Goal: Task Accomplishment & Management: Use online tool/utility

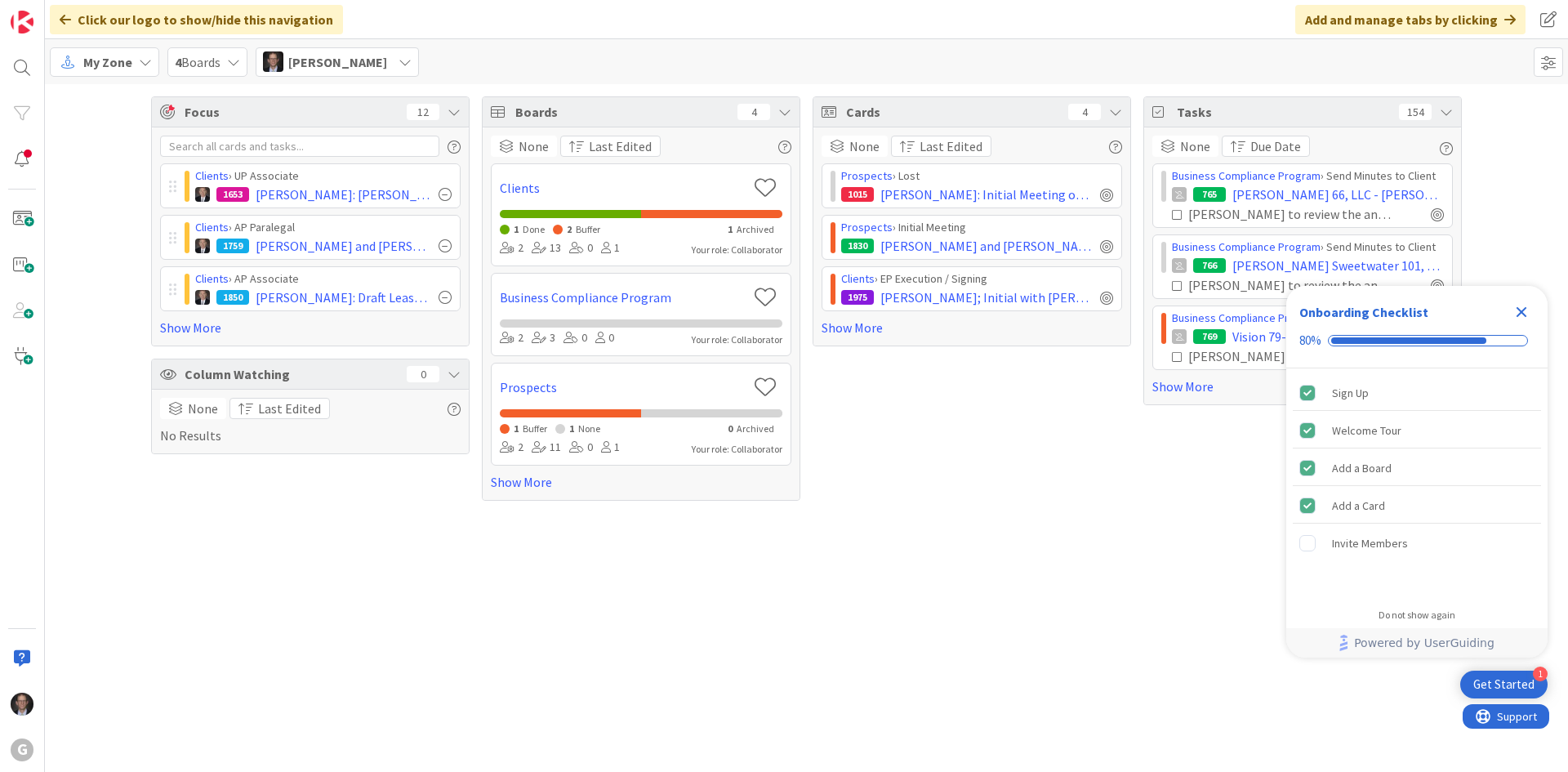
click at [101, 71] on div "My Zone" at bounding box center [105, 61] width 110 height 29
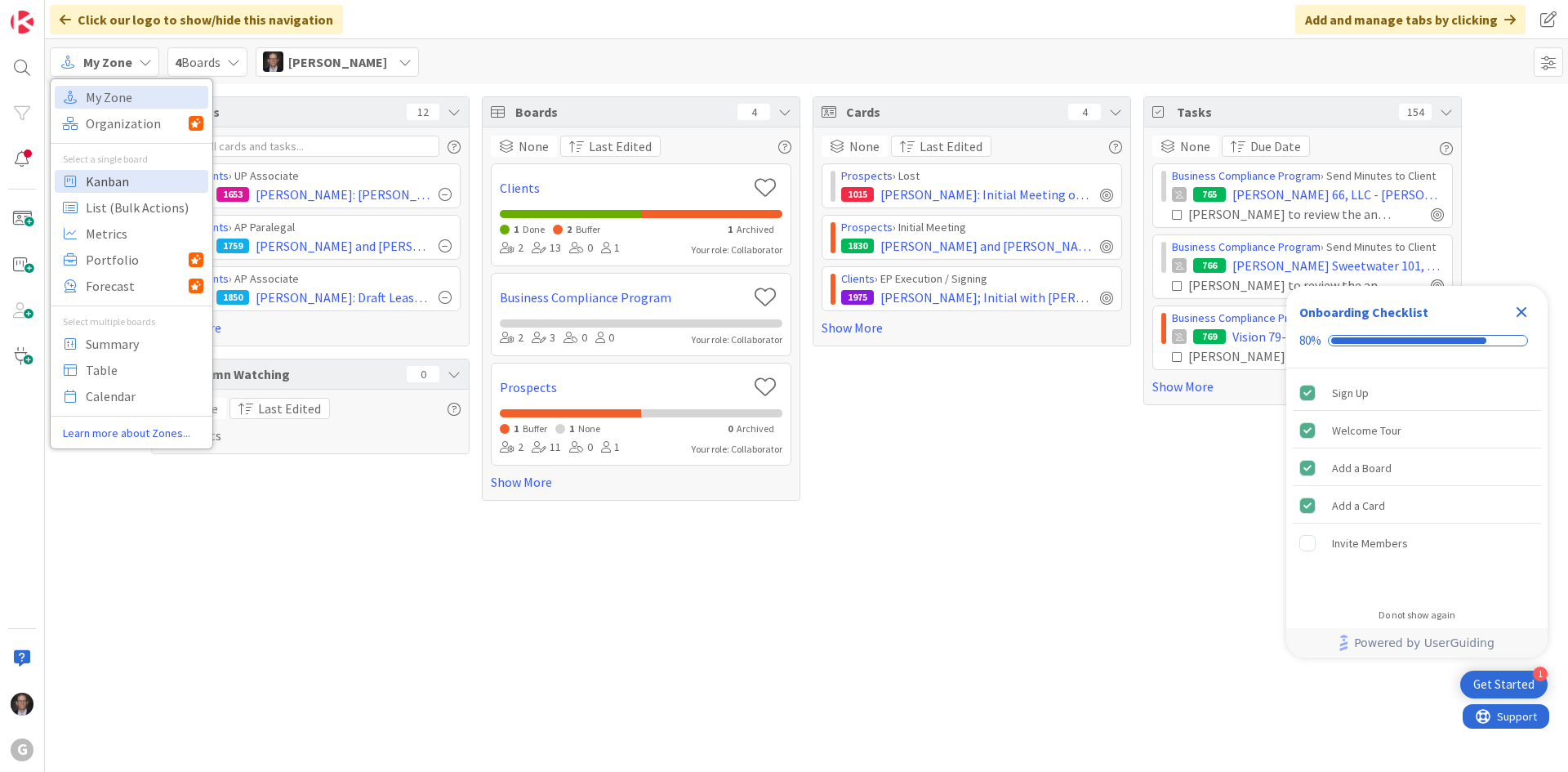
click at [102, 188] on span "Kanban" at bounding box center [145, 180] width 118 height 24
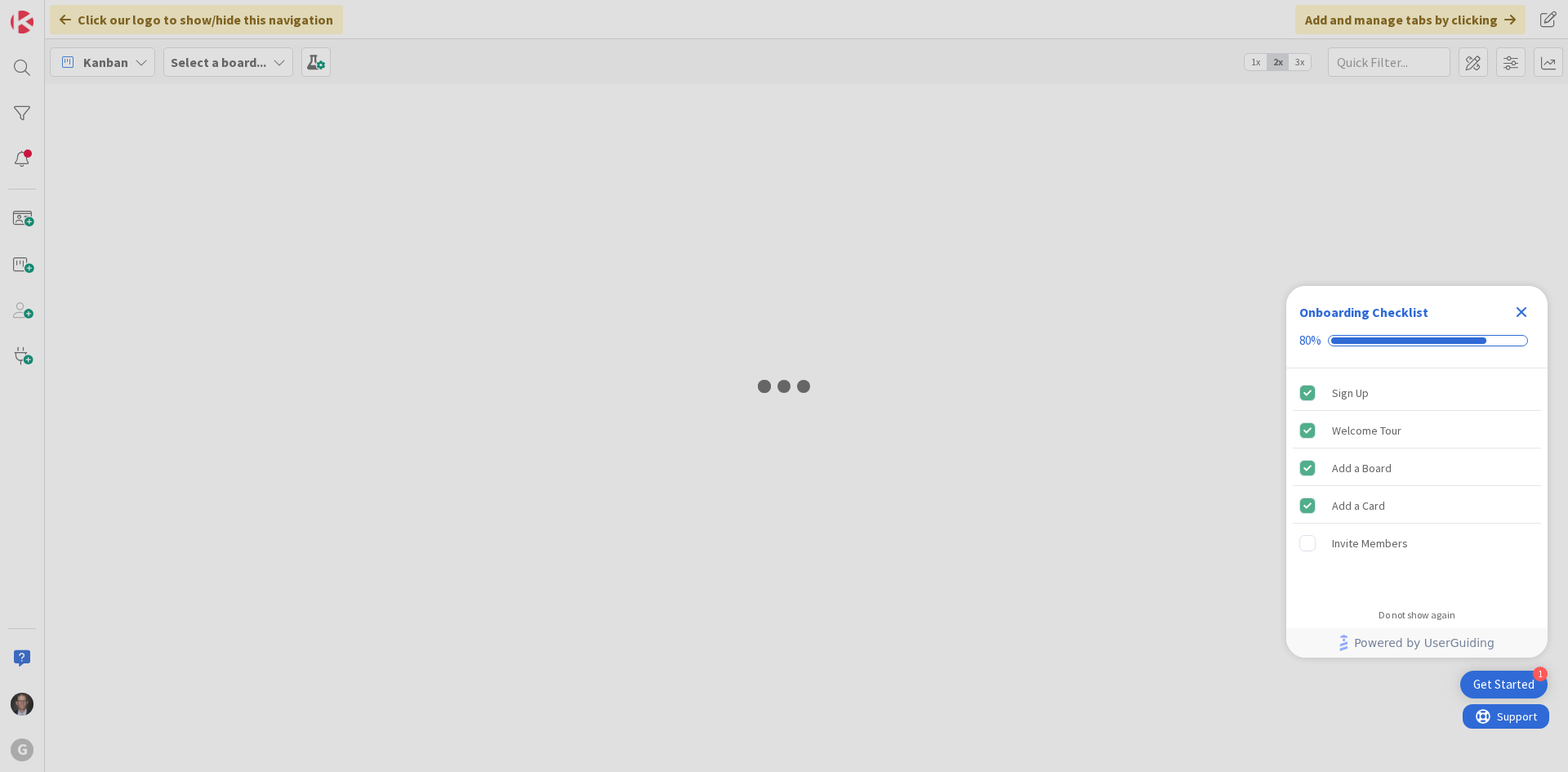
type input "Pam"
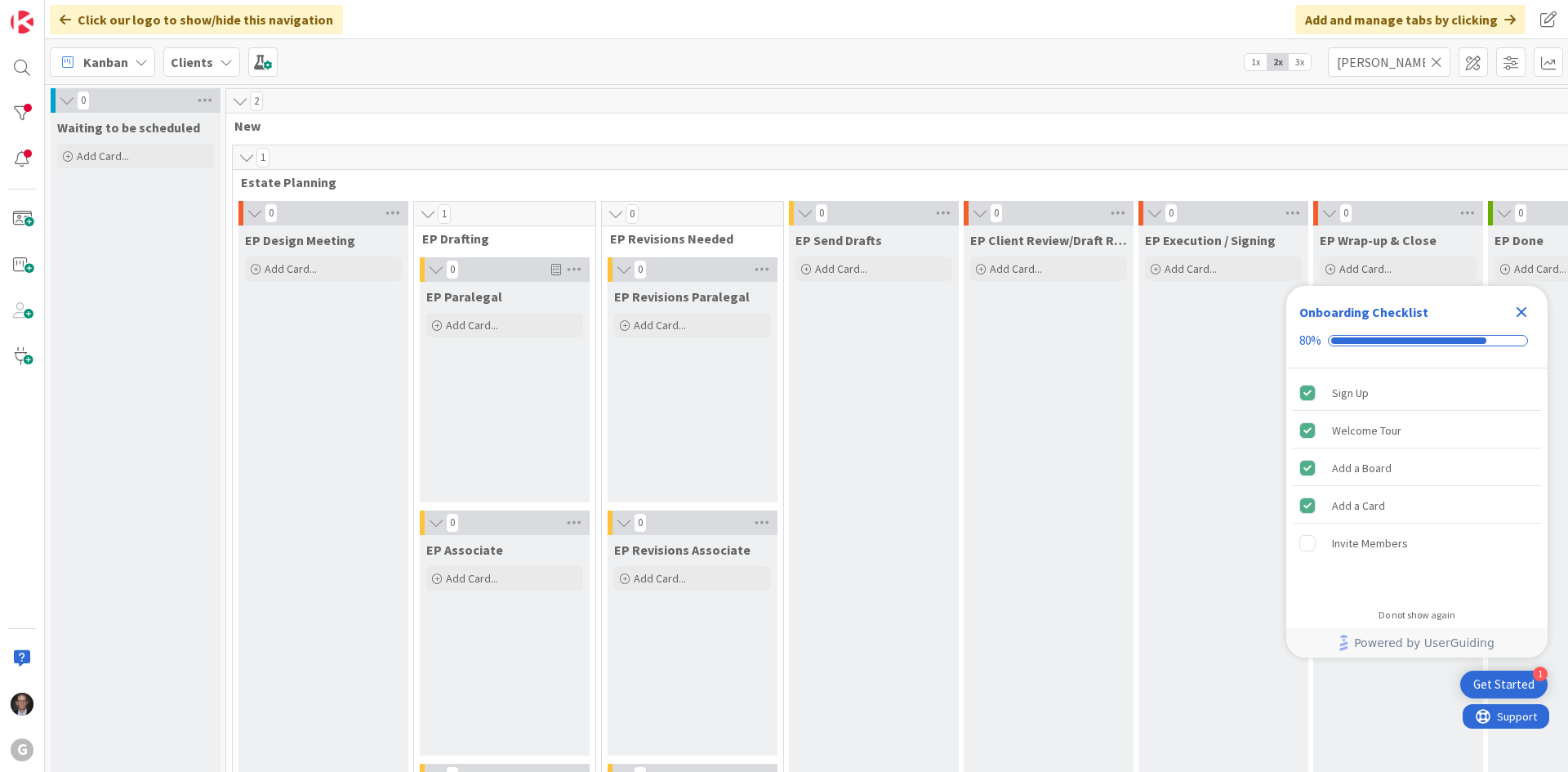
click at [1438, 61] on icon at bounding box center [1437, 62] width 12 height 15
click at [1403, 60] on input "text" at bounding box center [1389, 61] width 122 height 29
click at [1515, 314] on icon "Close Checklist" at bounding box center [1521, 312] width 20 height 20
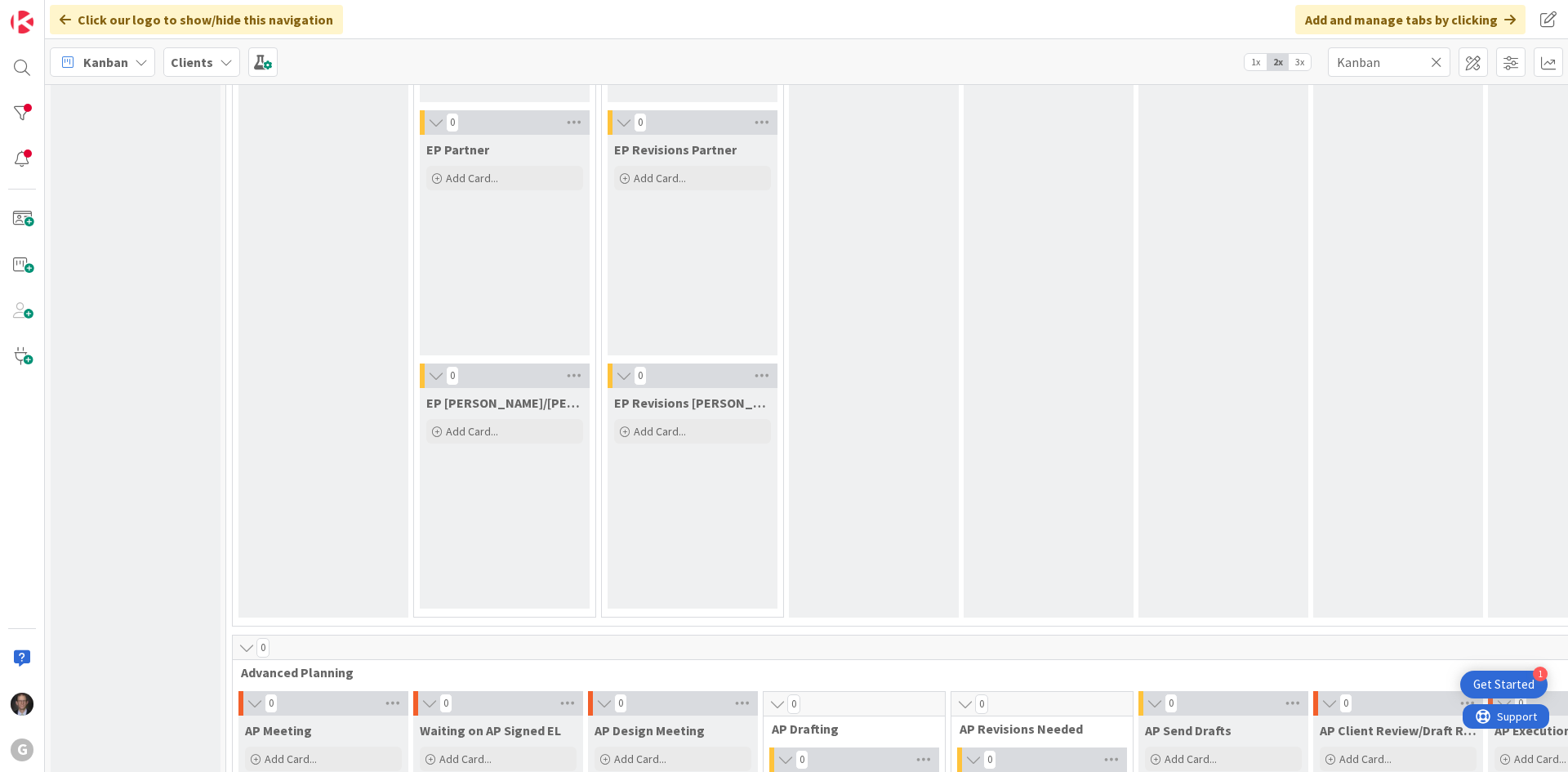
scroll to position [245, 0]
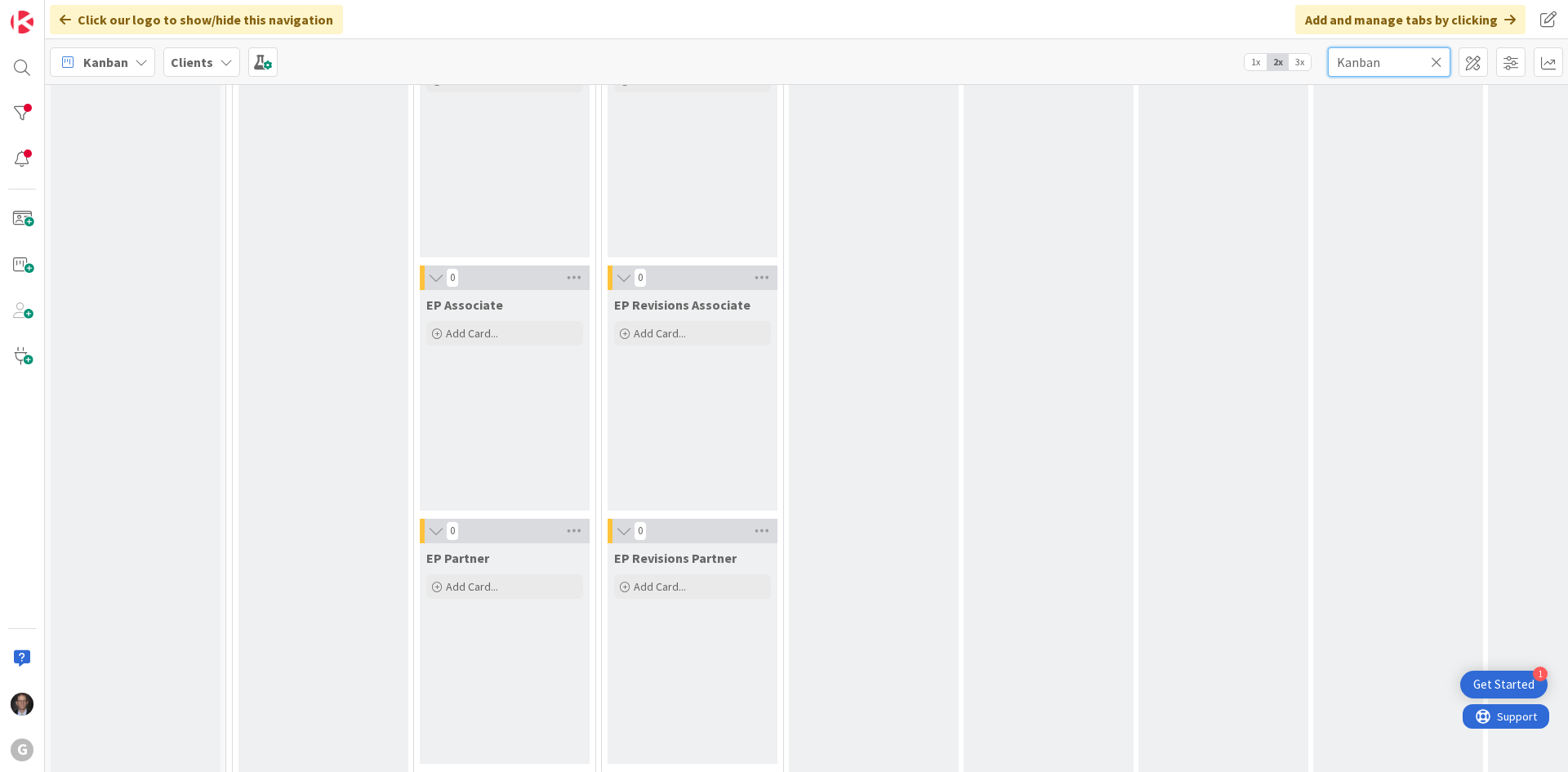
click at [1384, 58] on input "Kanban" at bounding box center [1389, 61] width 122 height 29
click at [1384, 57] on input "Kanban" at bounding box center [1389, 61] width 122 height 29
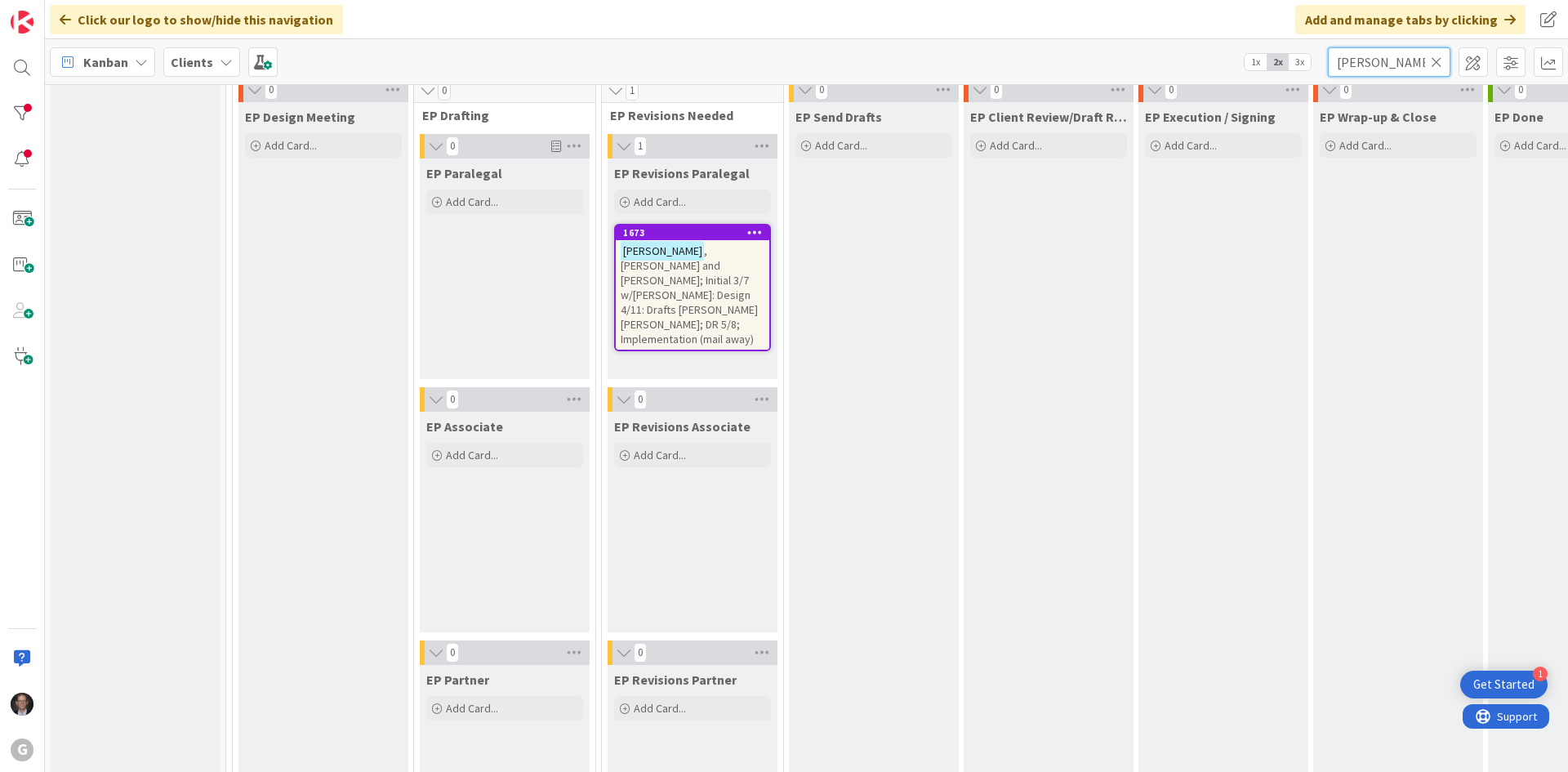
scroll to position [0, 0]
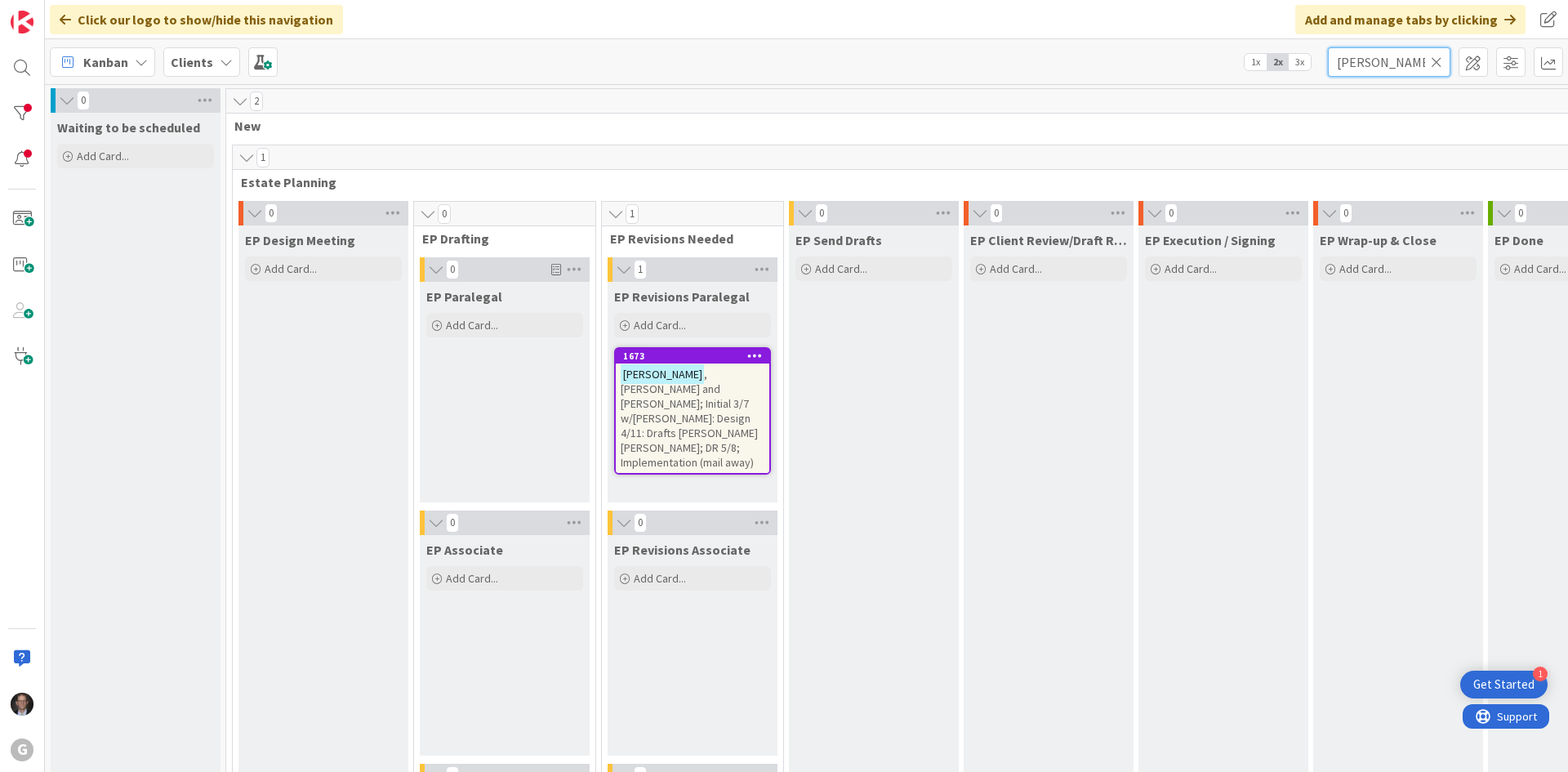
type input "Hagberg"
click at [705, 398] on span ", Mark and Elizabeth; Initial 3/7 w/Brad: Design 4/11: Drafts Anthony Joel Bobb…" at bounding box center [689, 418] width 137 height 103
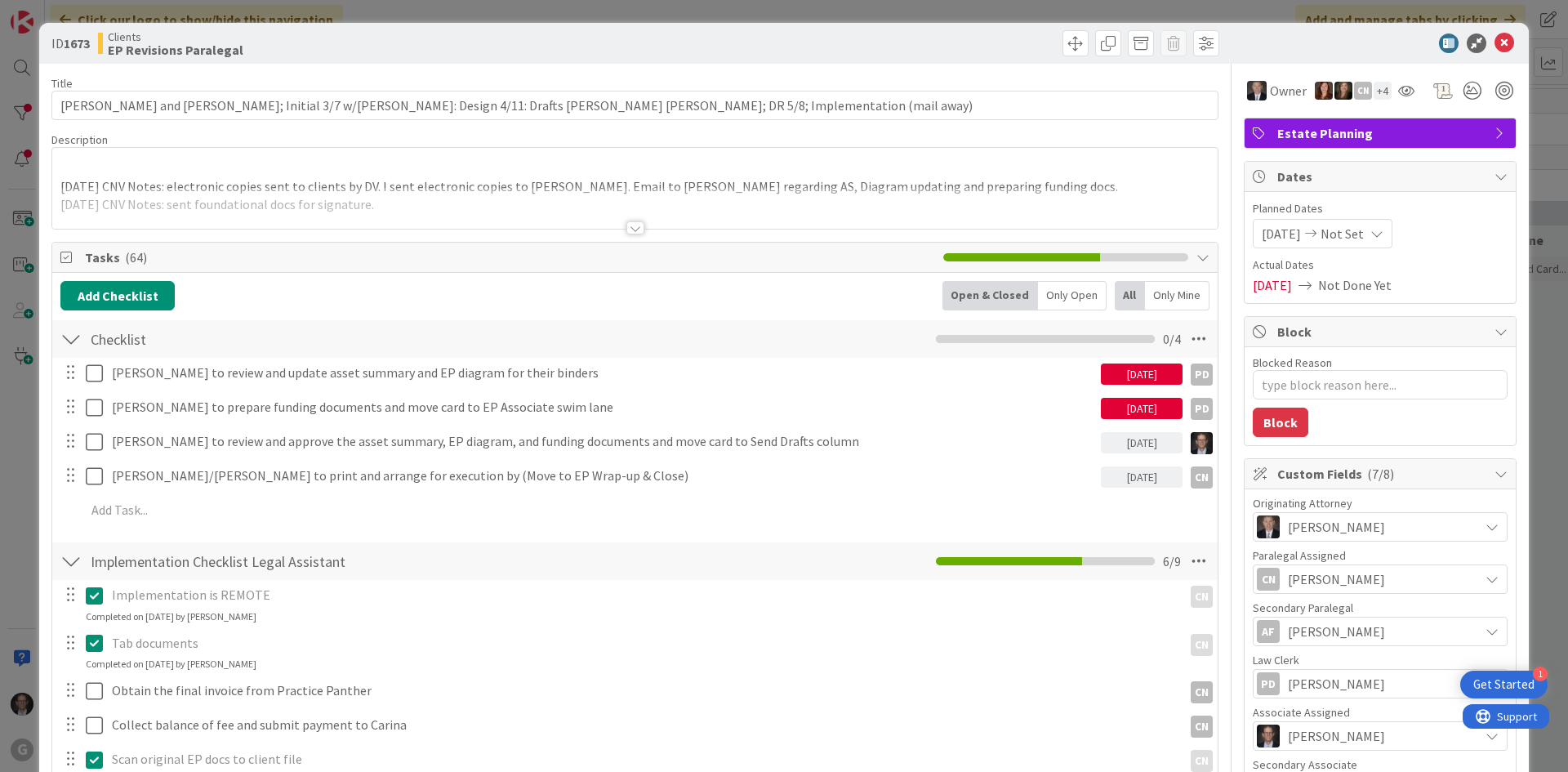
type textarea "x"
click at [1494, 37] on icon at bounding box center [1504, 43] width 20 height 20
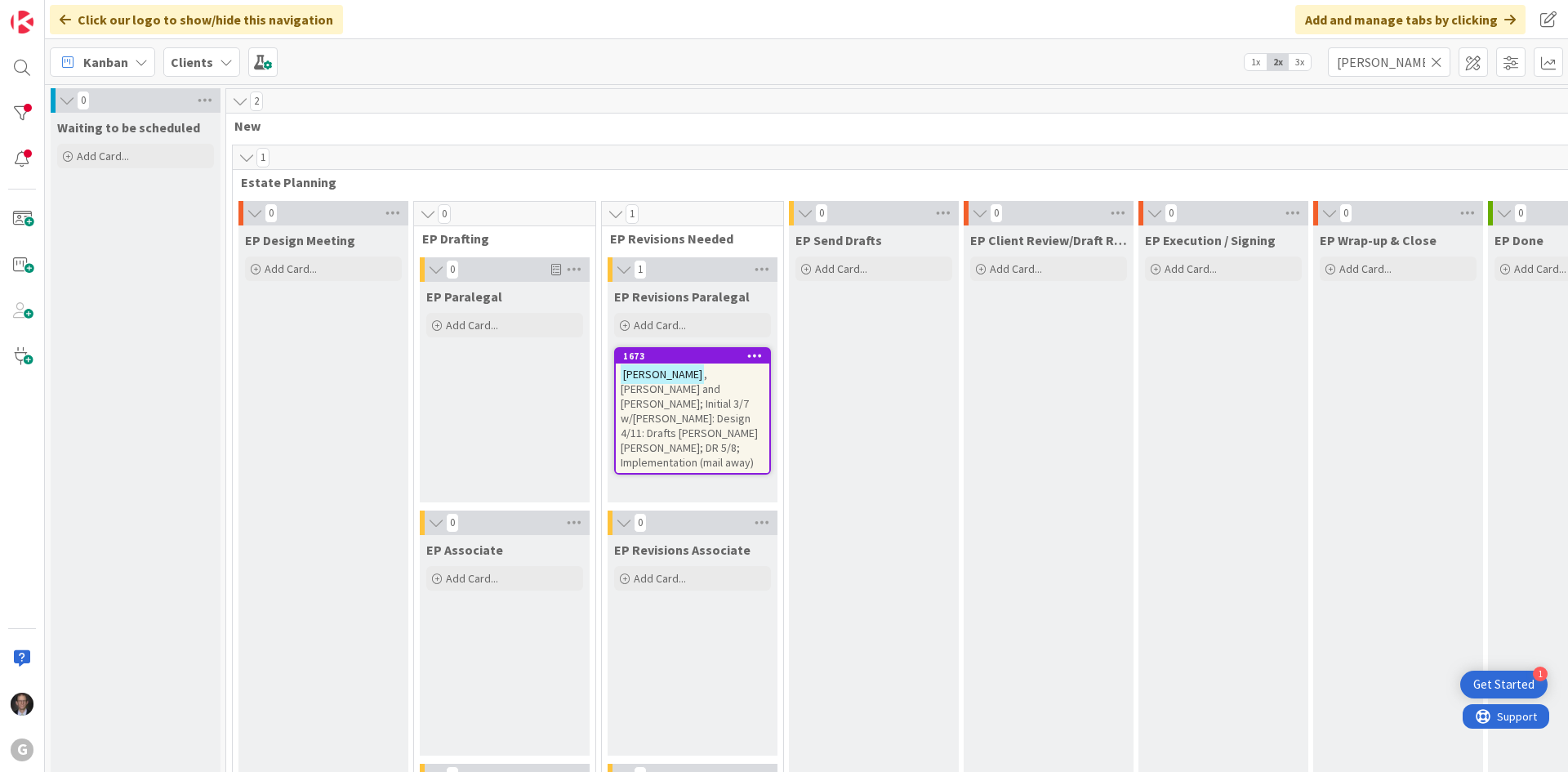
click at [1438, 62] on icon at bounding box center [1437, 62] width 12 height 15
click at [1397, 62] on input "text" at bounding box center [1389, 61] width 122 height 29
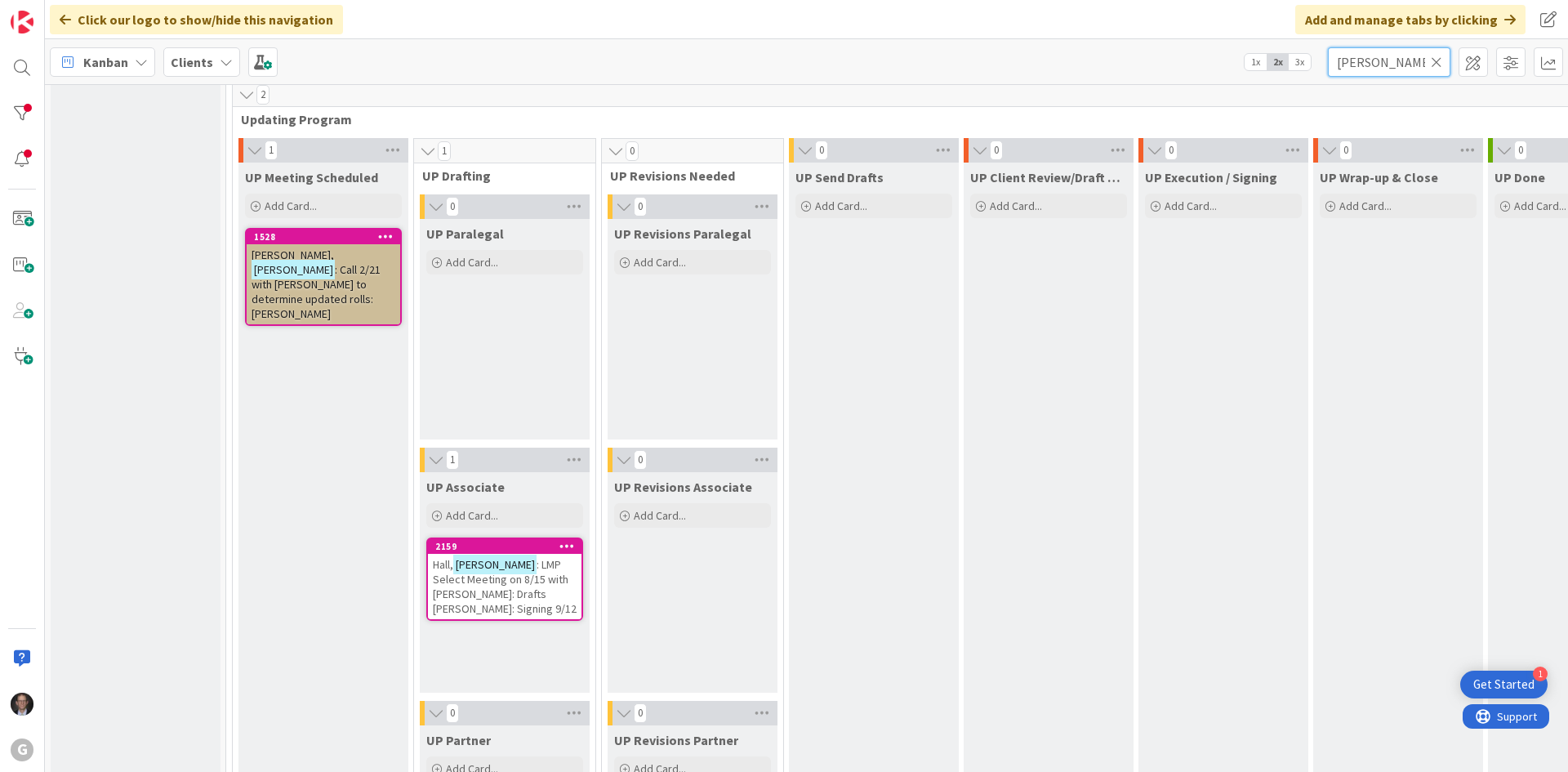
scroll to position [2613, 0]
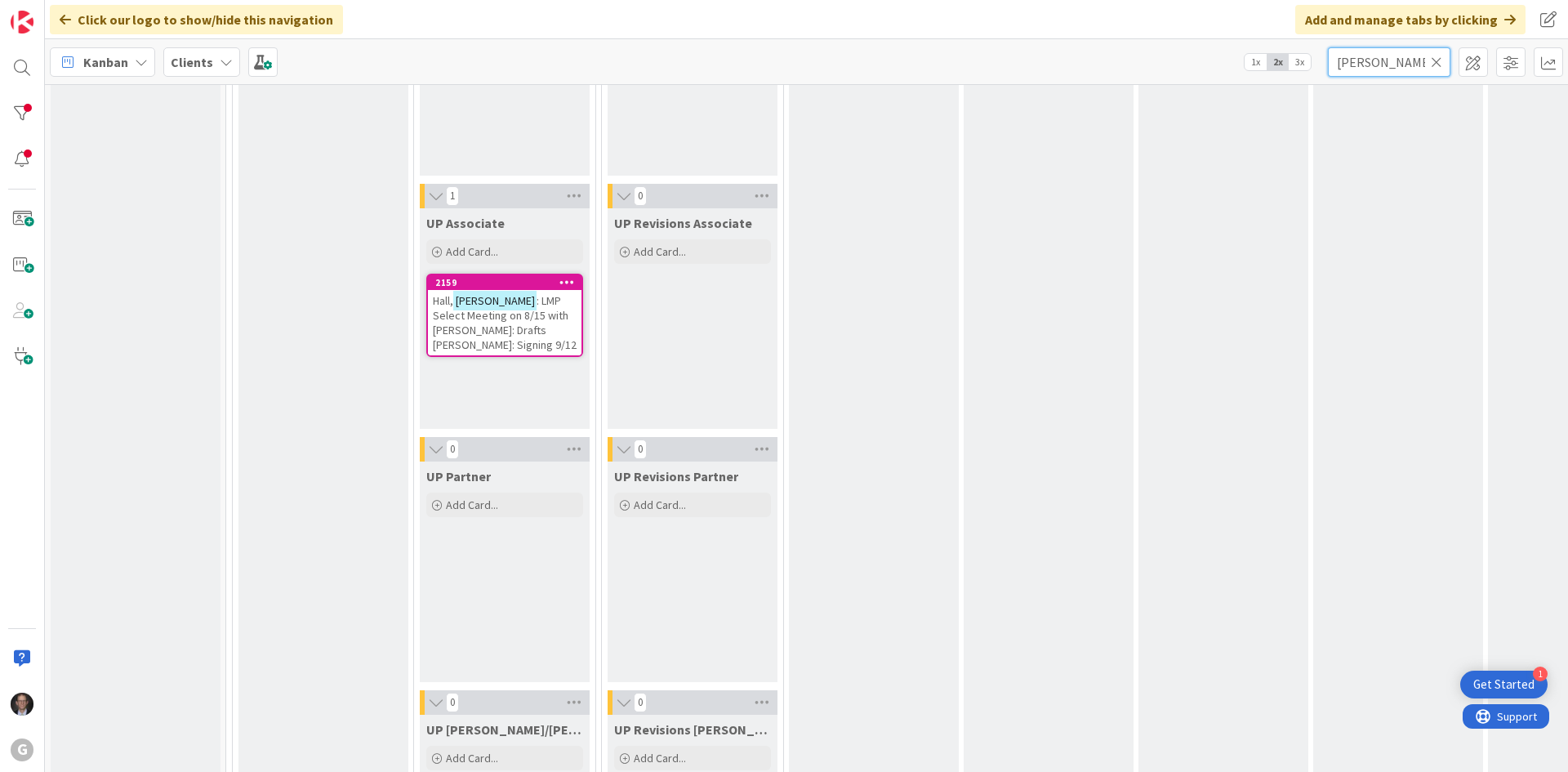
type input "Judy"
click at [519, 328] on span ": LMP Select Meeting on 8/15 with Brad: Drafts Paul Chris Joel: Signing 9/12" at bounding box center [504, 322] width 144 height 59
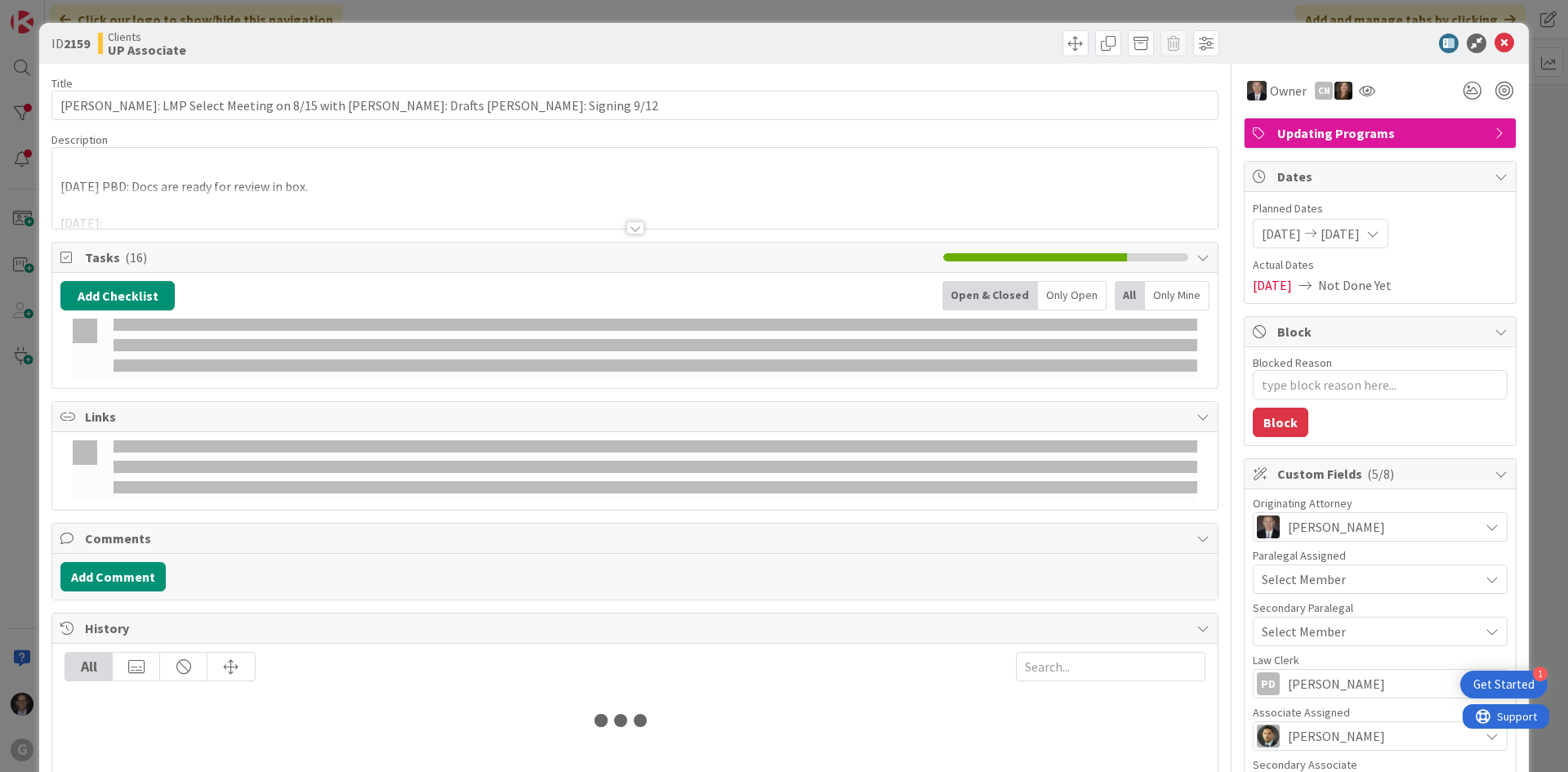
type textarea "x"
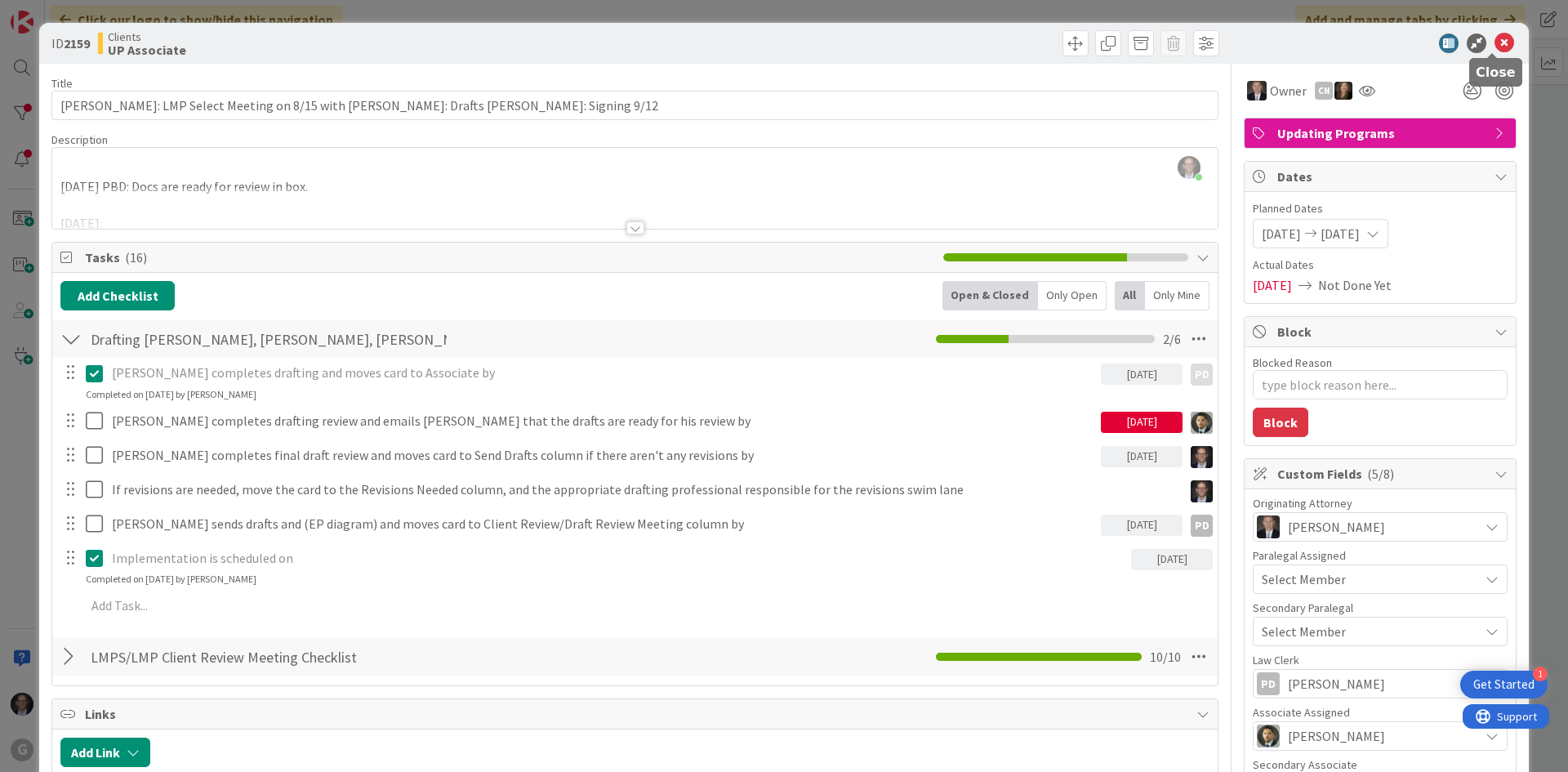
click at [1496, 39] on icon at bounding box center [1504, 43] width 20 height 20
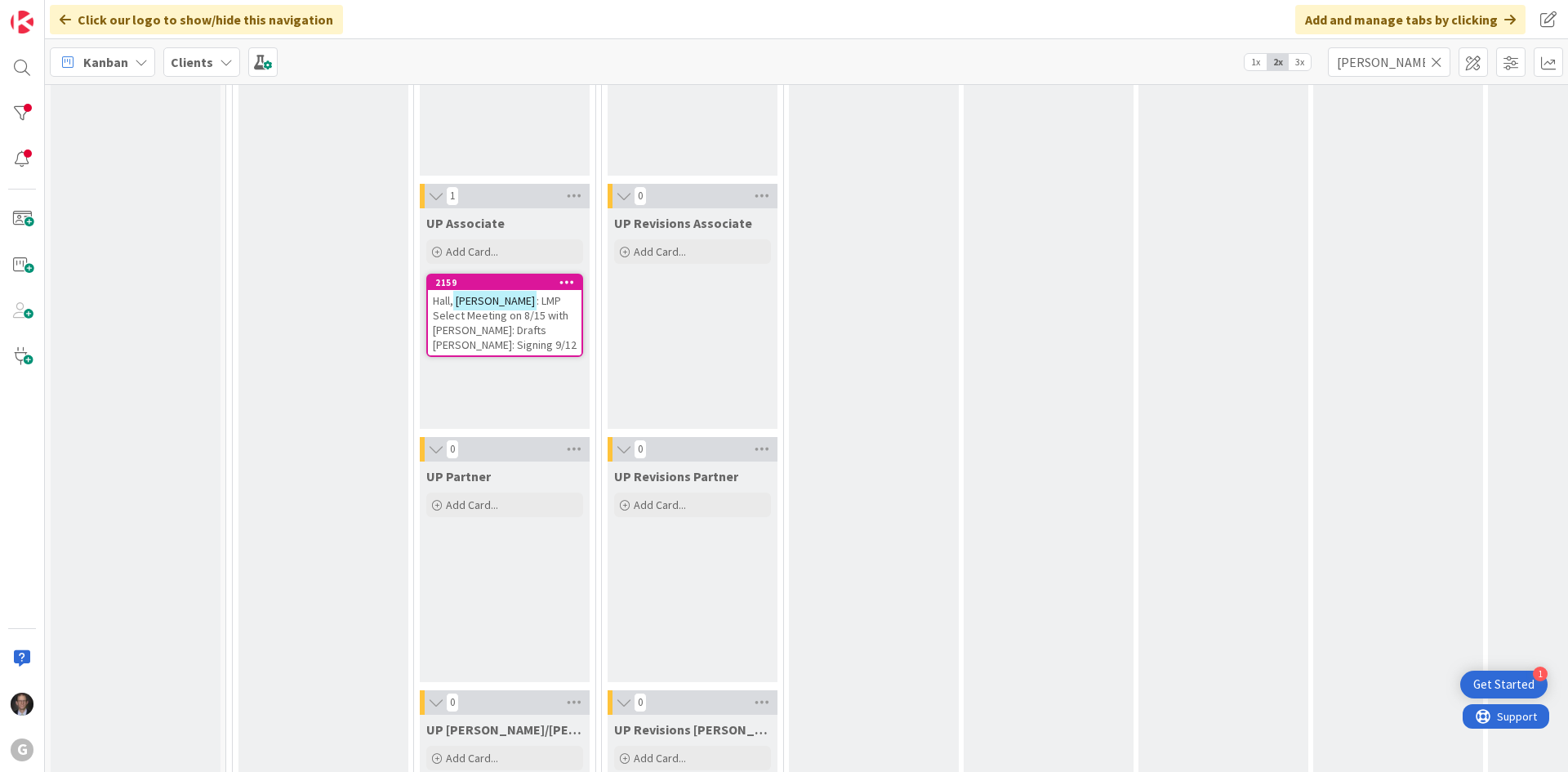
click at [1438, 65] on icon at bounding box center [1437, 62] width 12 height 15
click at [1389, 63] on input "text" at bounding box center [1389, 61] width 122 height 29
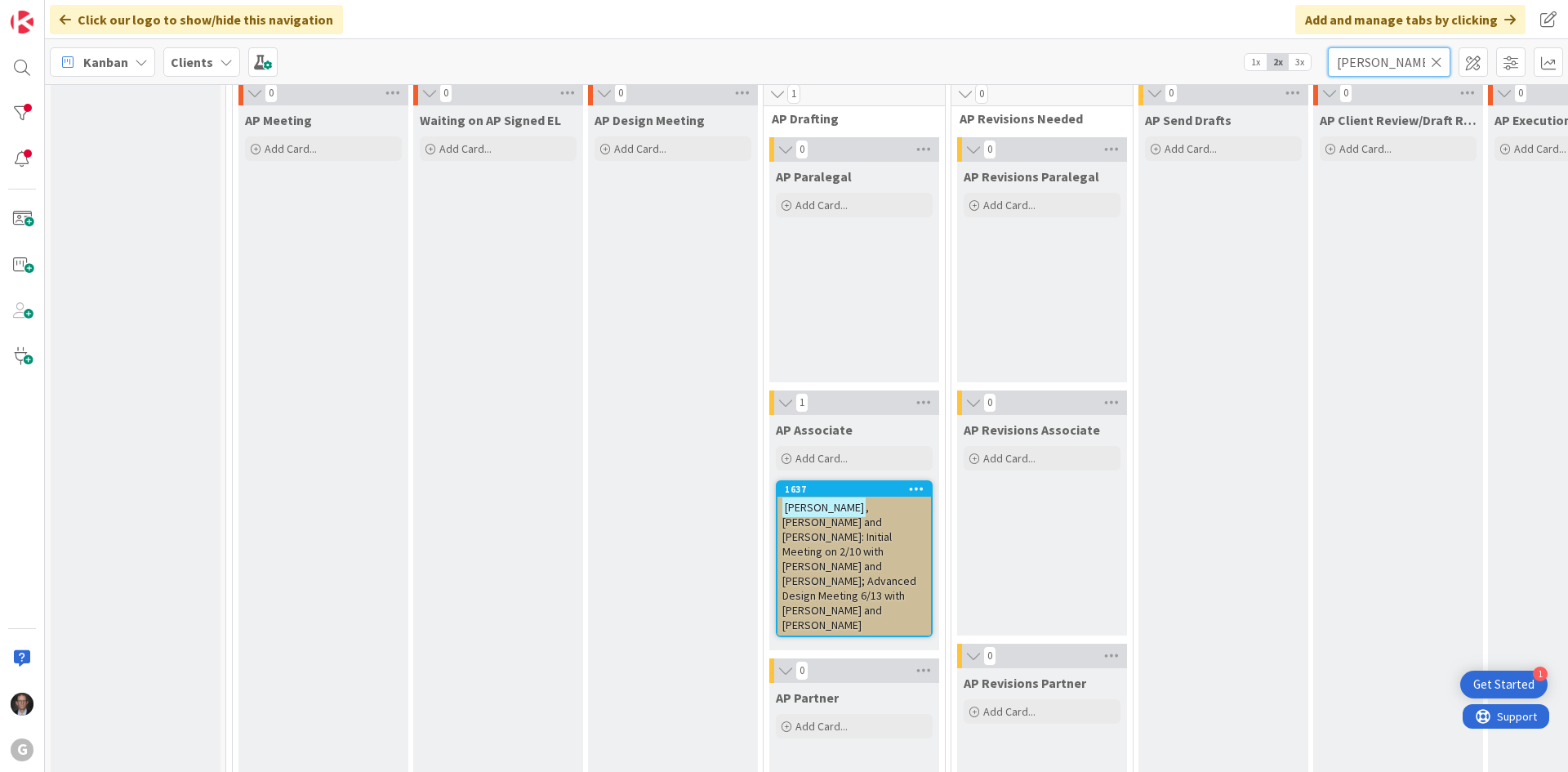
scroll to position [1470, 0]
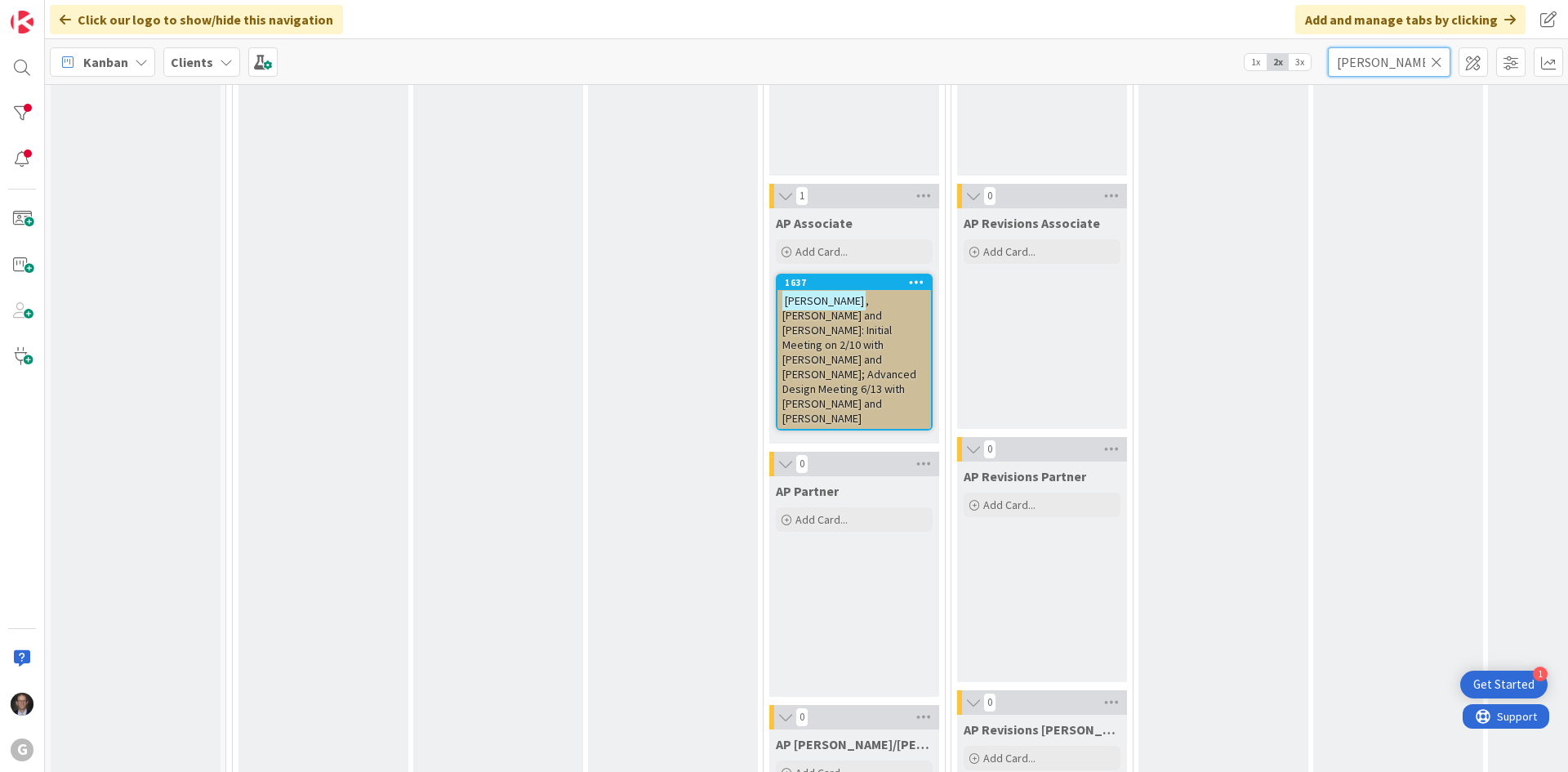
type input "Thompson"
click at [855, 335] on span ", Darren and Bonnie: Initial Meeting on 2/10 with Brad and Joel; Advanced Desig…" at bounding box center [848, 359] width 134 height 132
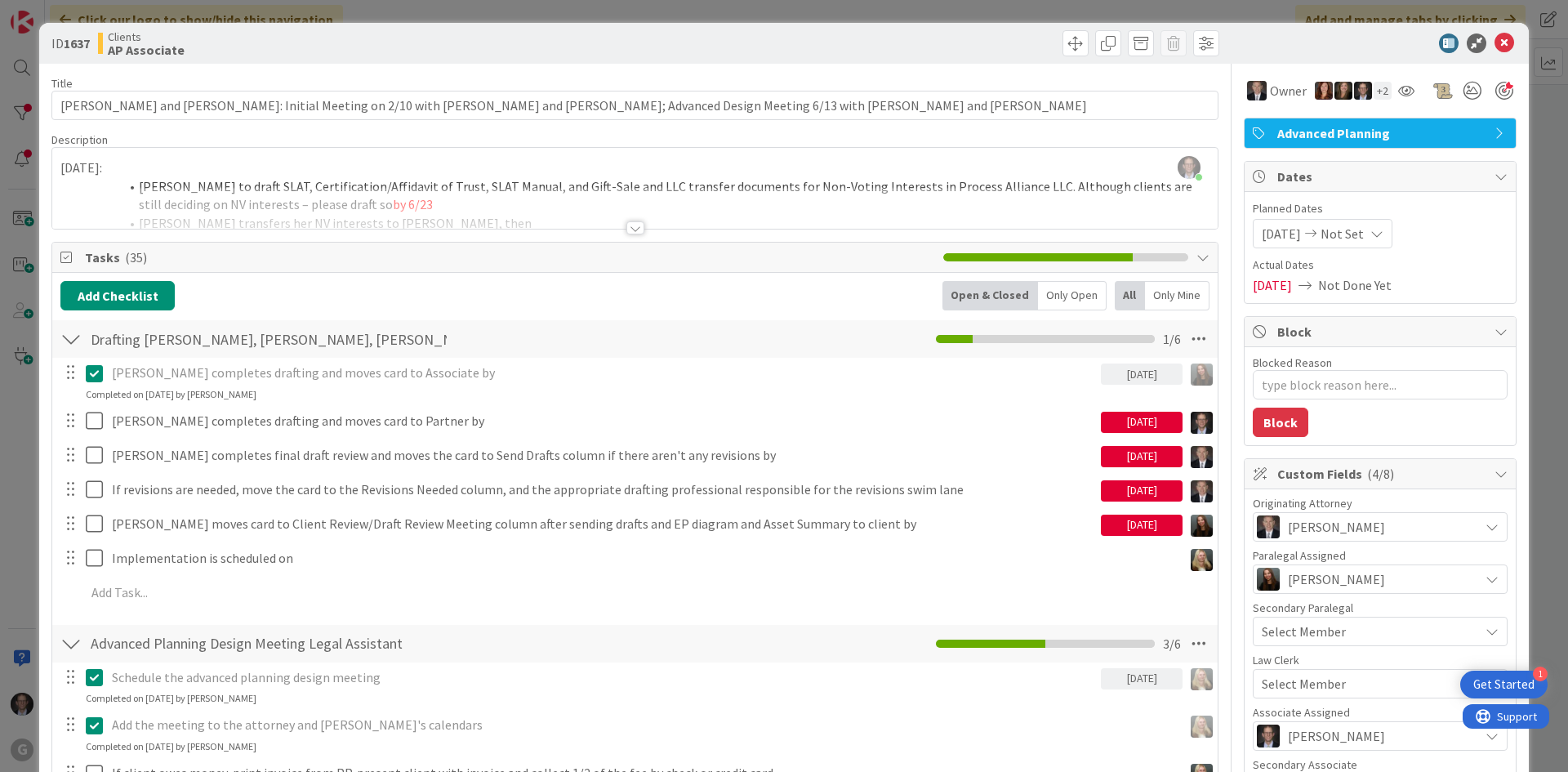
click at [632, 229] on div at bounding box center [636, 228] width 18 height 13
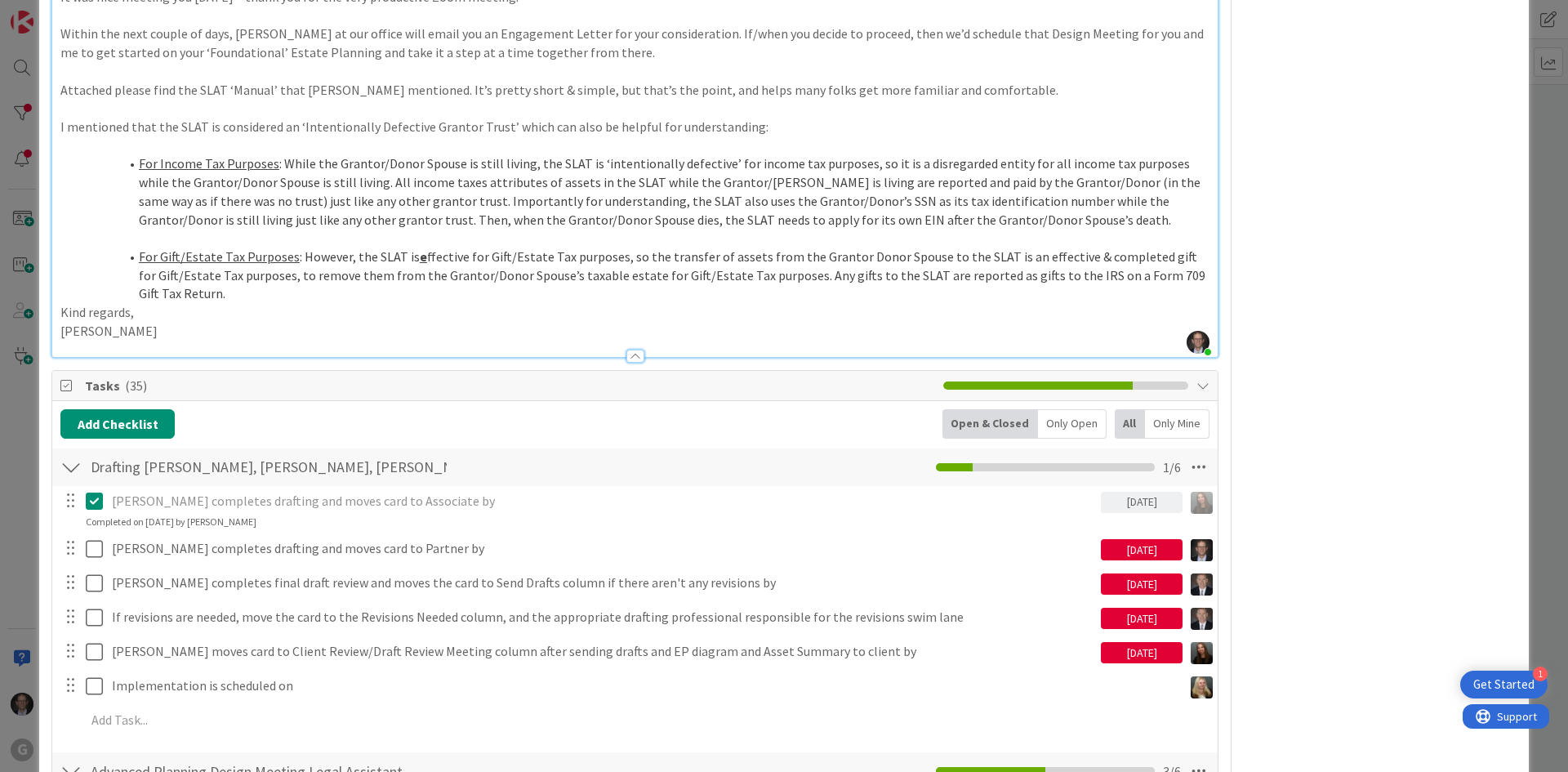
scroll to position [3185, 0]
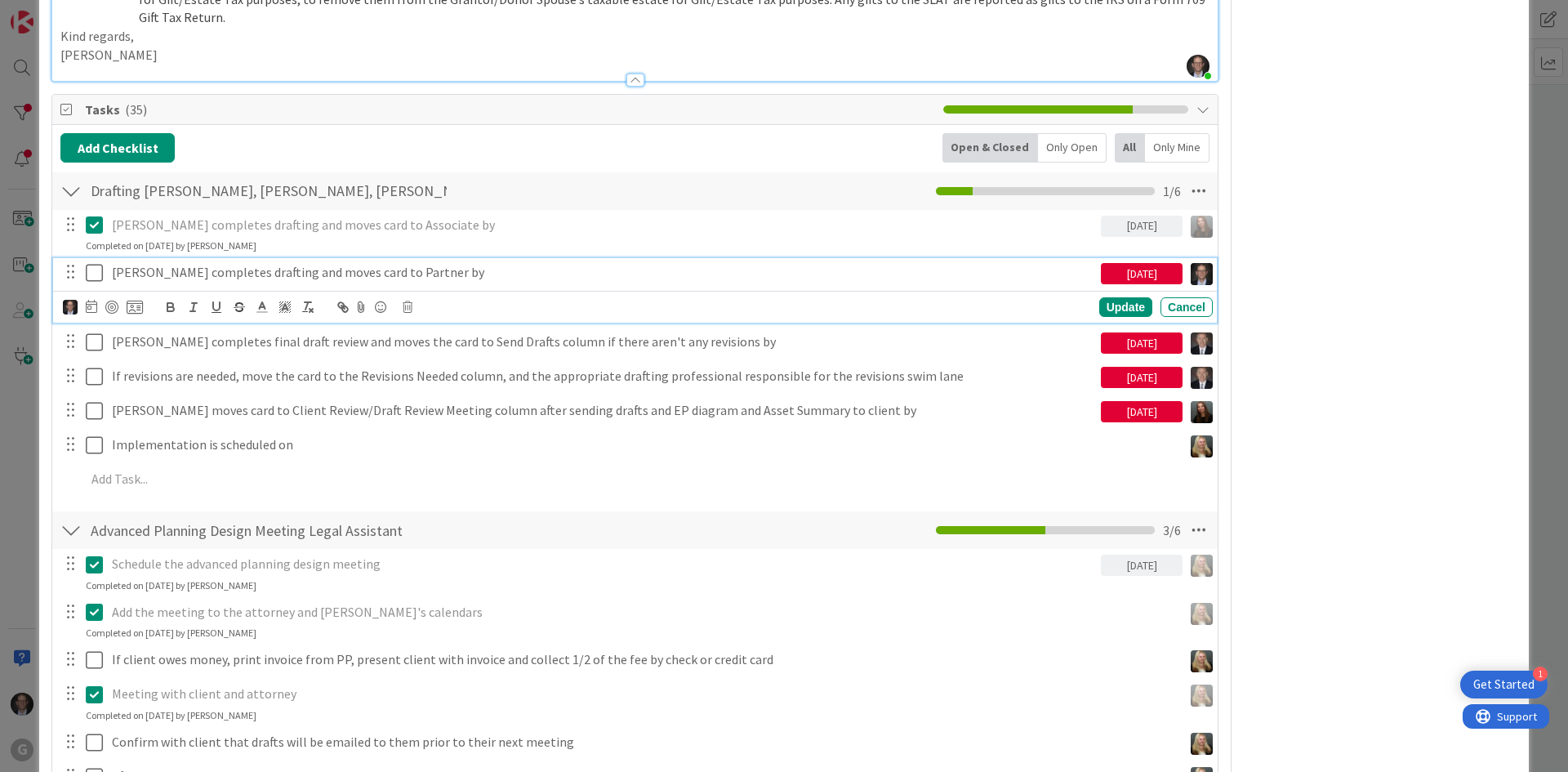
click at [91, 263] on icon at bounding box center [97, 273] width 24 height 20
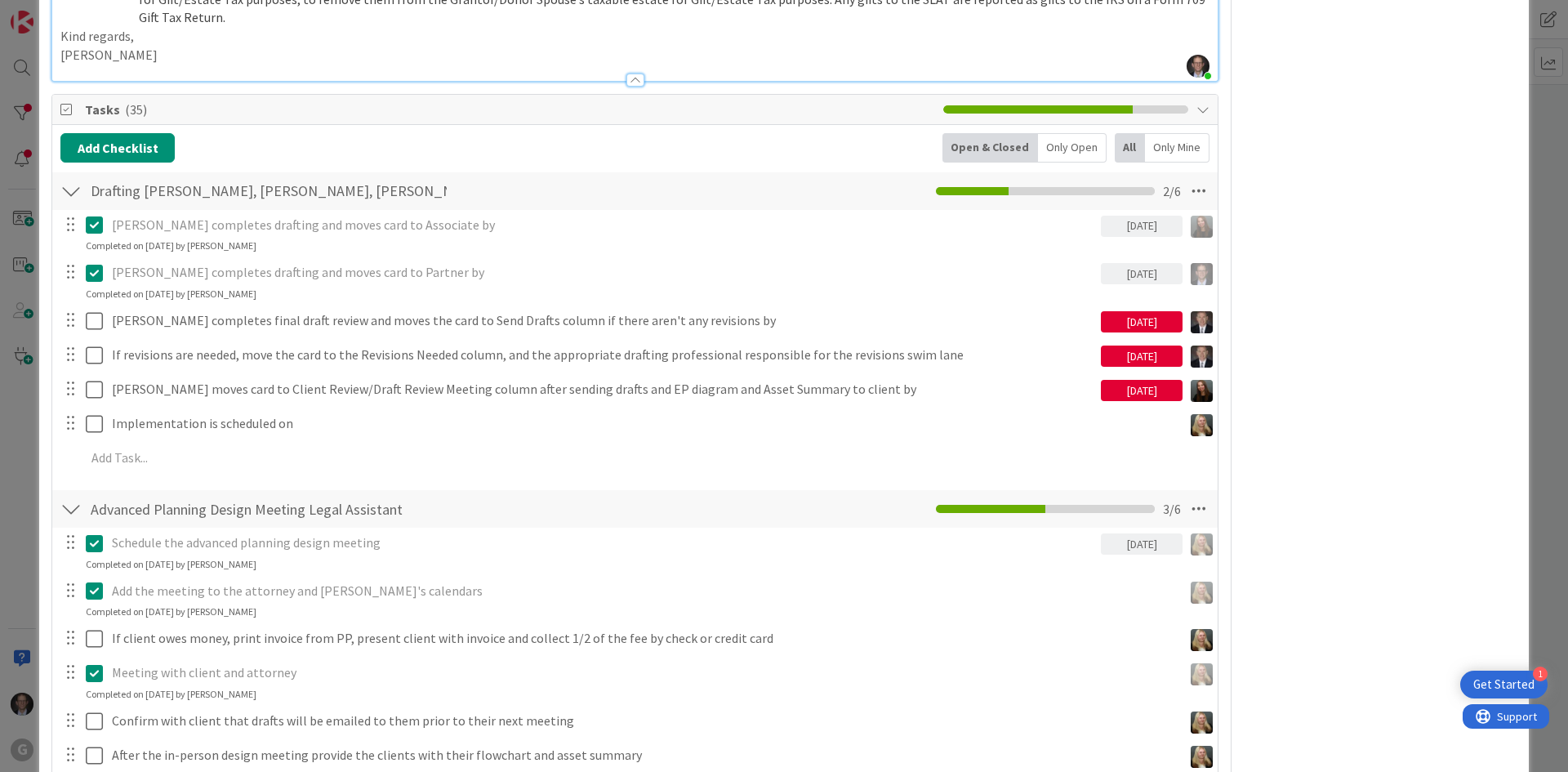
type textarea "x"
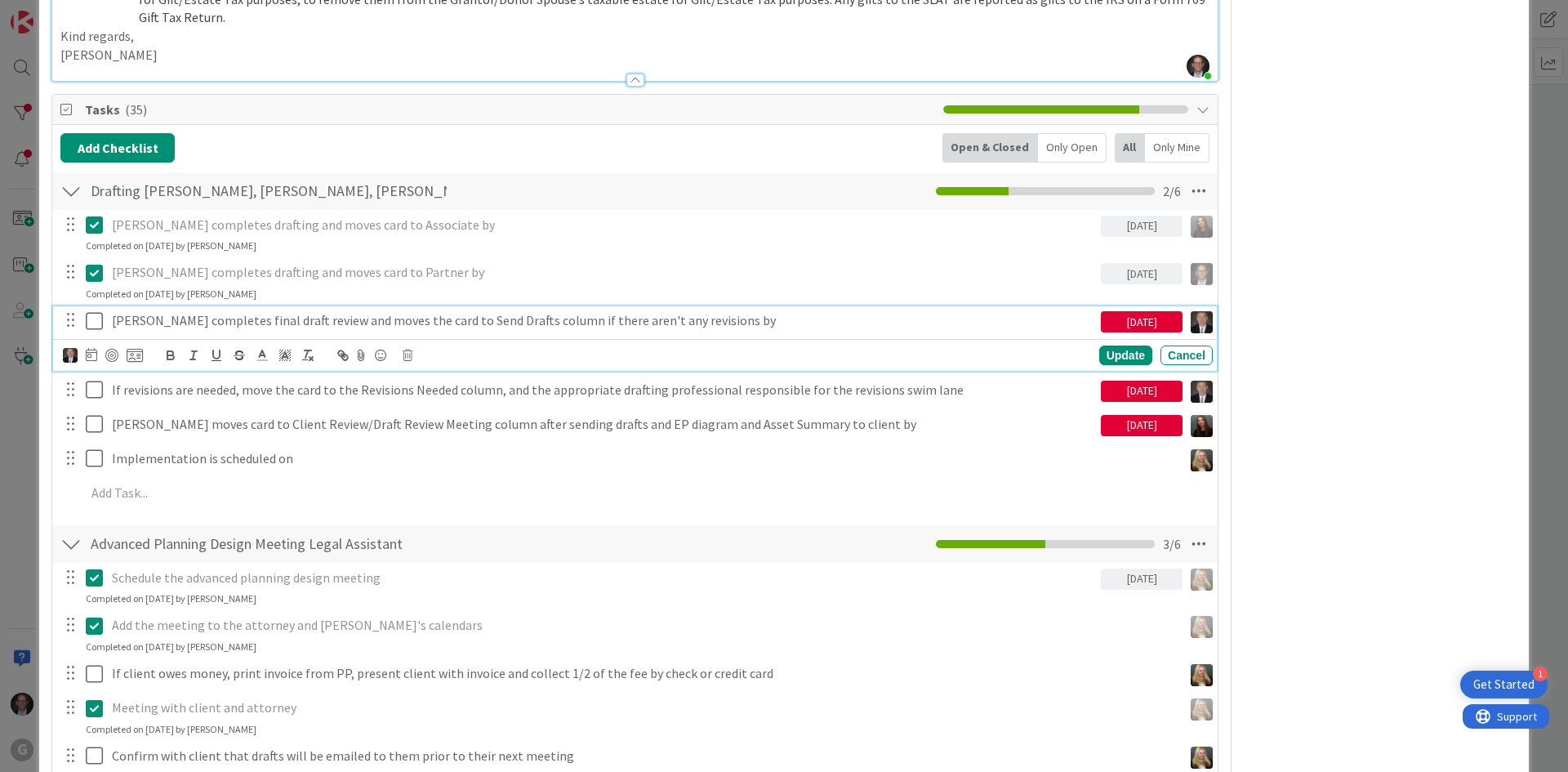
click at [221, 311] on p "Brad completes final draft review and moves the card to Send Drafts column if t…" at bounding box center [603, 320] width 982 height 19
click at [88, 348] on icon at bounding box center [91, 355] width 12 height 13
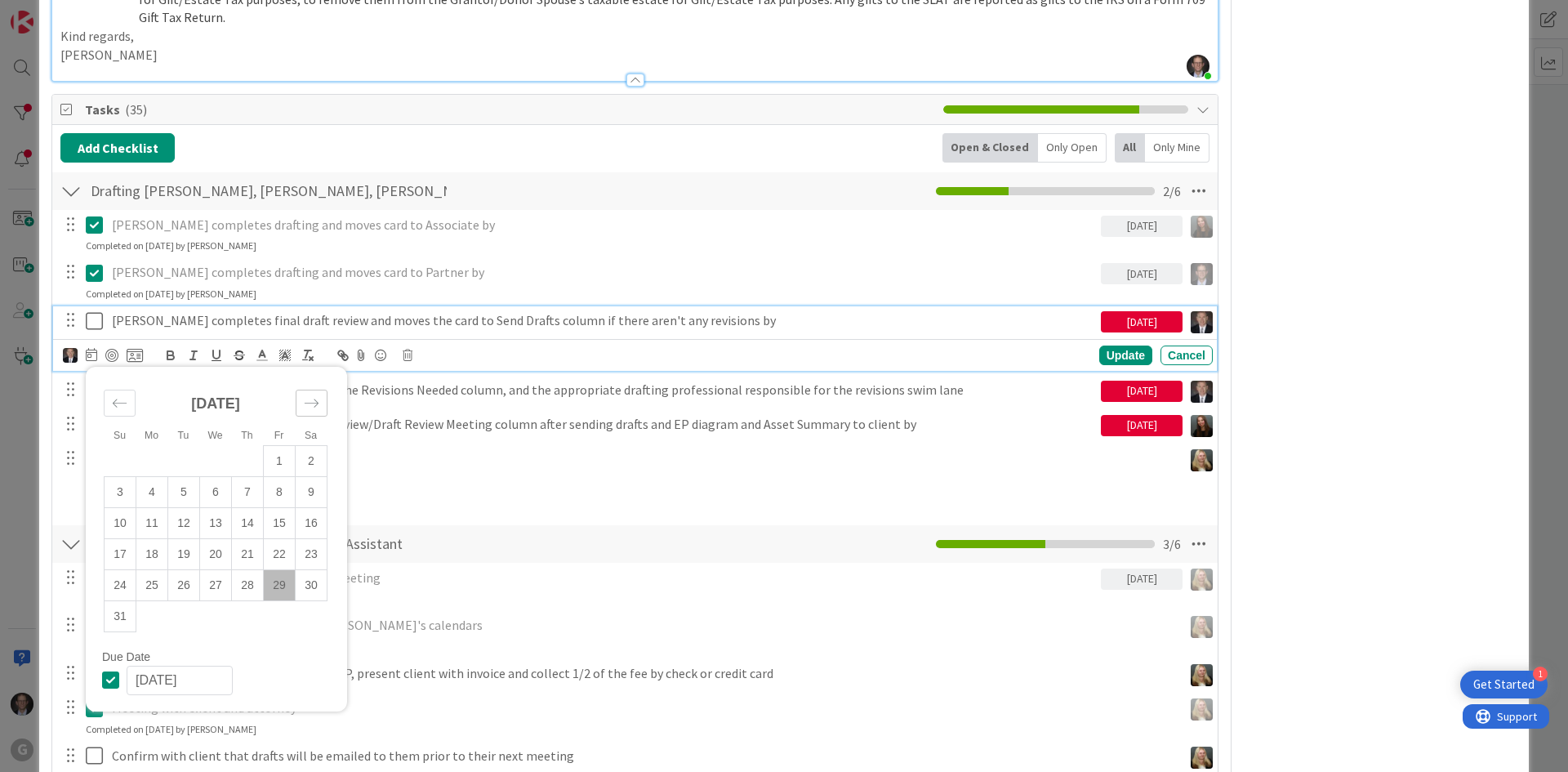
click at [307, 396] on icon "Move forward to switch to the next month." at bounding box center [312, 403] width 16 height 16
click at [218, 445] on td "3" at bounding box center [216, 460] width 32 height 31
type input "09/03/2025"
type textarea "x"
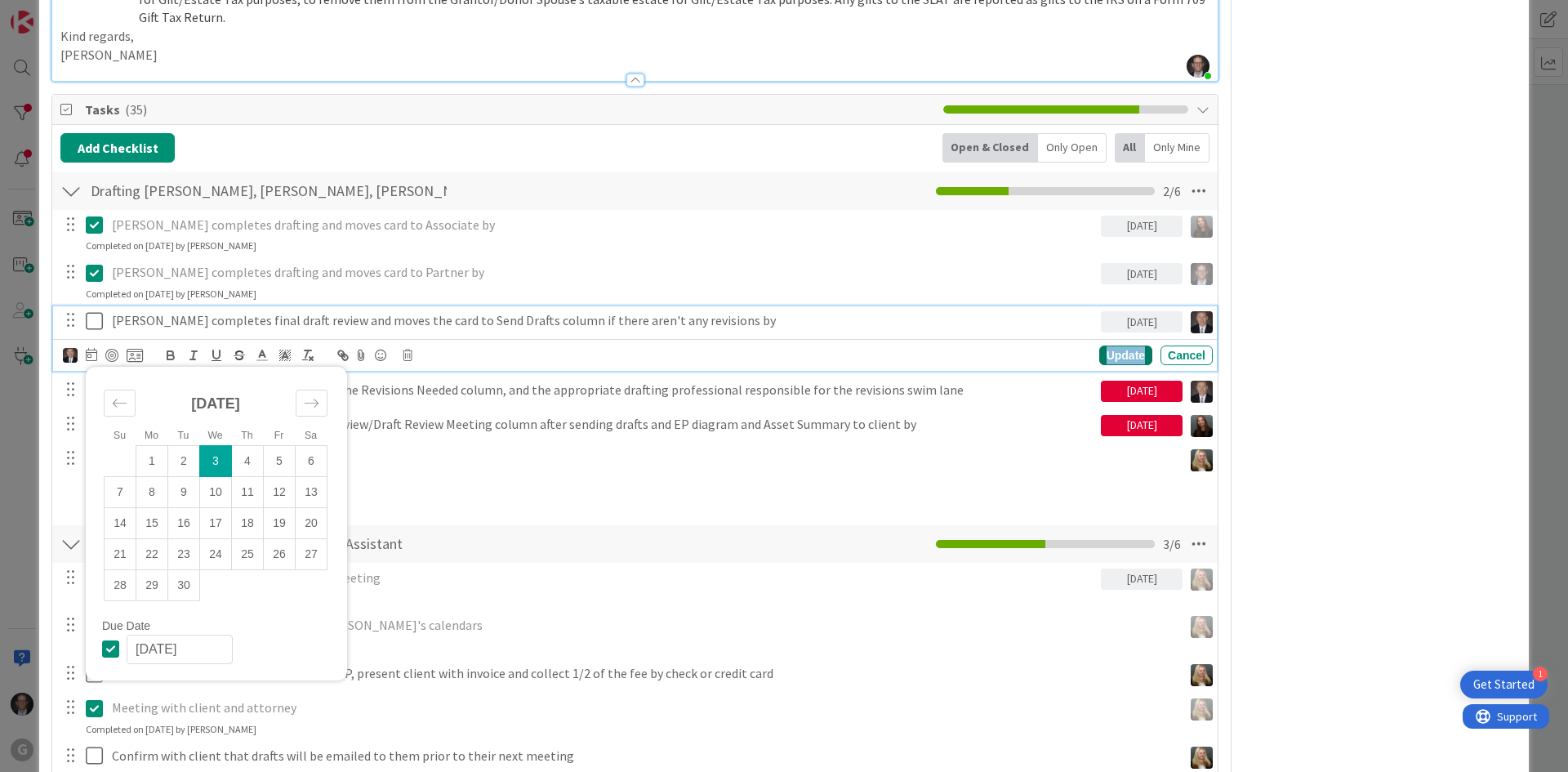
click at [1100, 346] on div "Update" at bounding box center [1126, 356] width 53 height 20
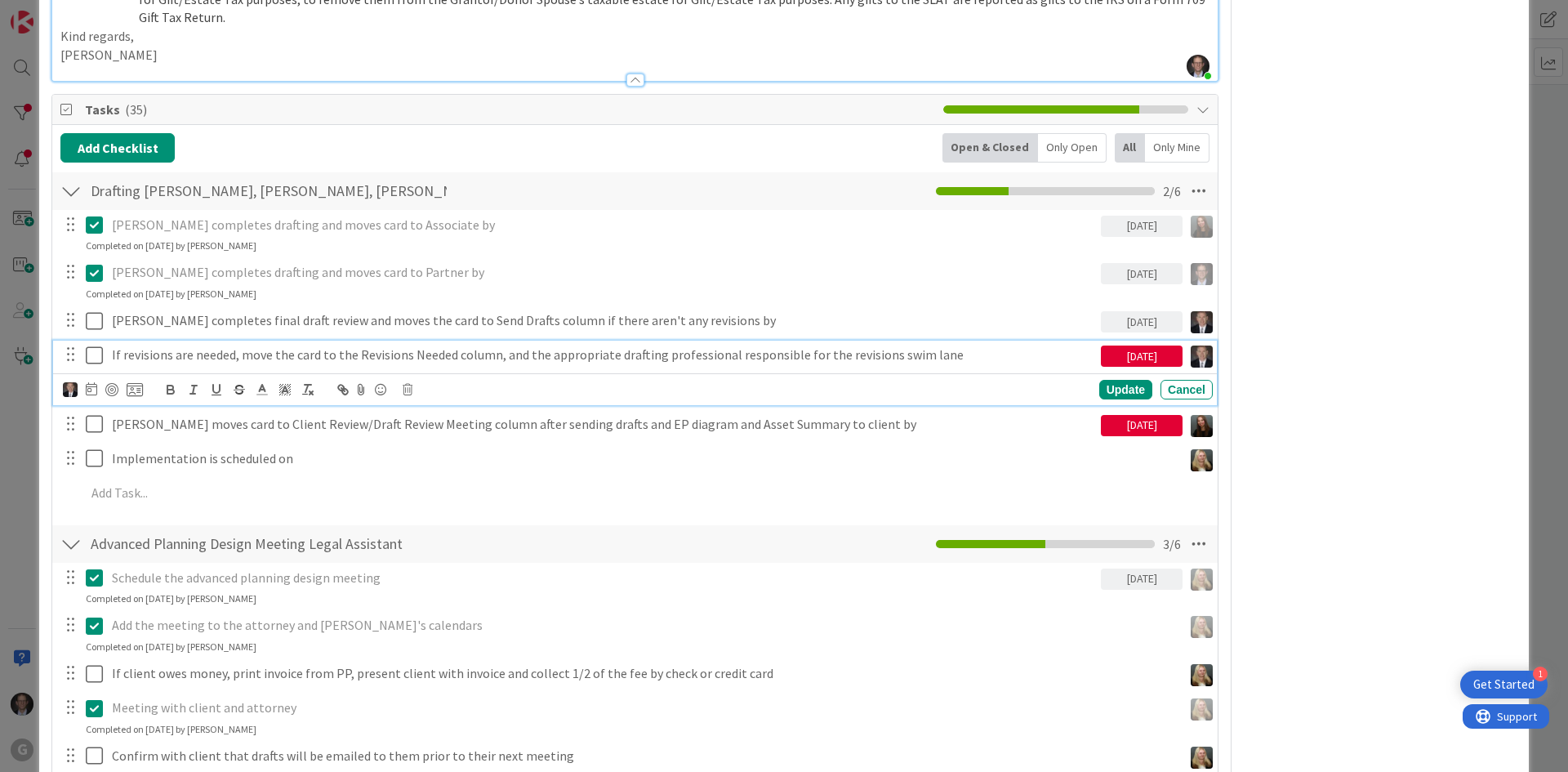
click at [387, 346] on p "If revisions are needed, move the card to the Revisions Needed column, and the …" at bounding box center [603, 355] width 982 height 19
click at [90, 382] on icon at bounding box center [91, 389] width 12 height 13
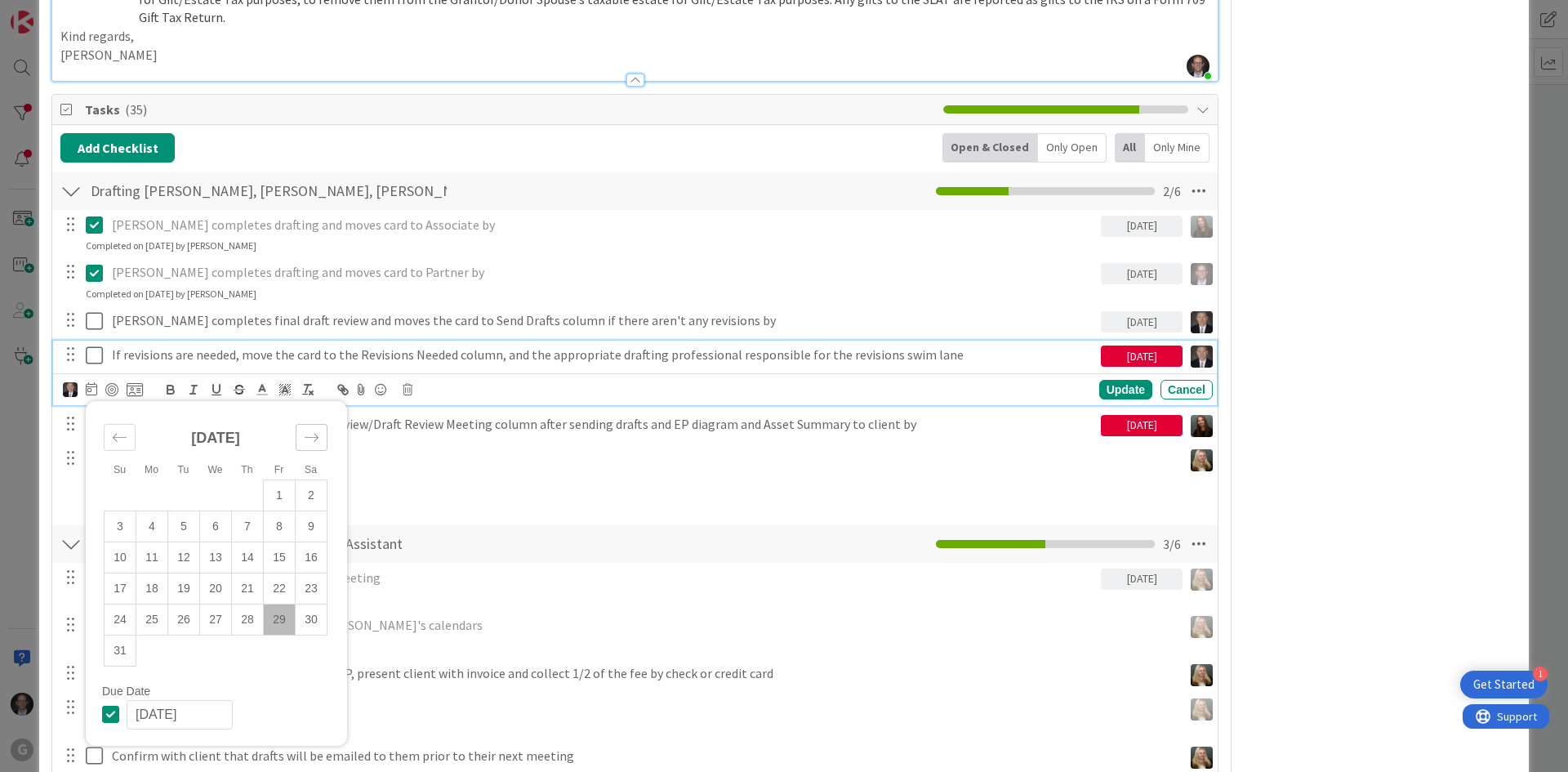
click at [311, 433] on icon "Move forward to switch to the next month." at bounding box center [312, 437] width 14 height 8
click at [219, 479] on td "3" at bounding box center [216, 494] width 32 height 31
type input "09/03/2025"
type textarea "x"
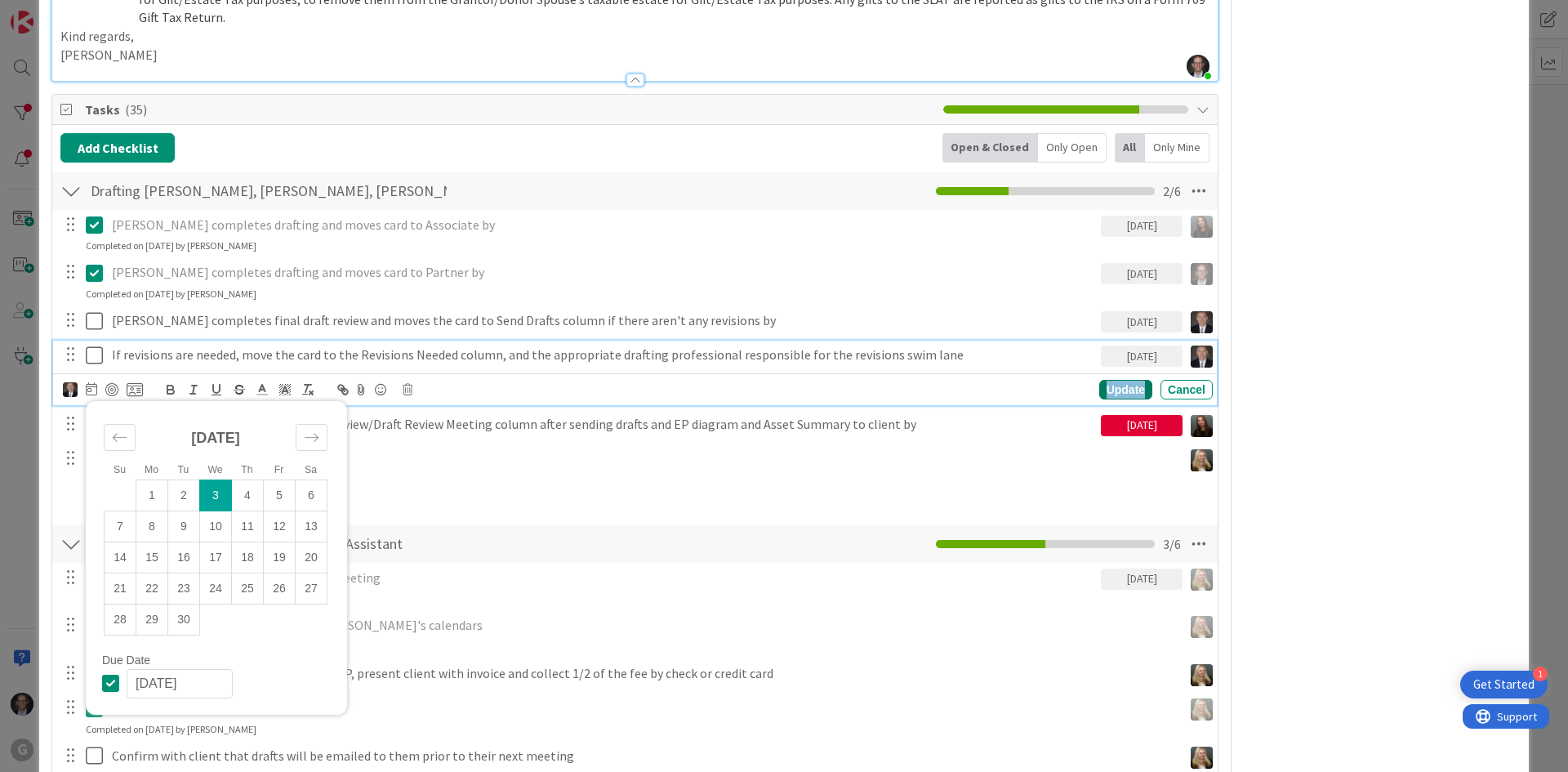
click at [1104, 380] on div "Update" at bounding box center [1126, 390] width 53 height 20
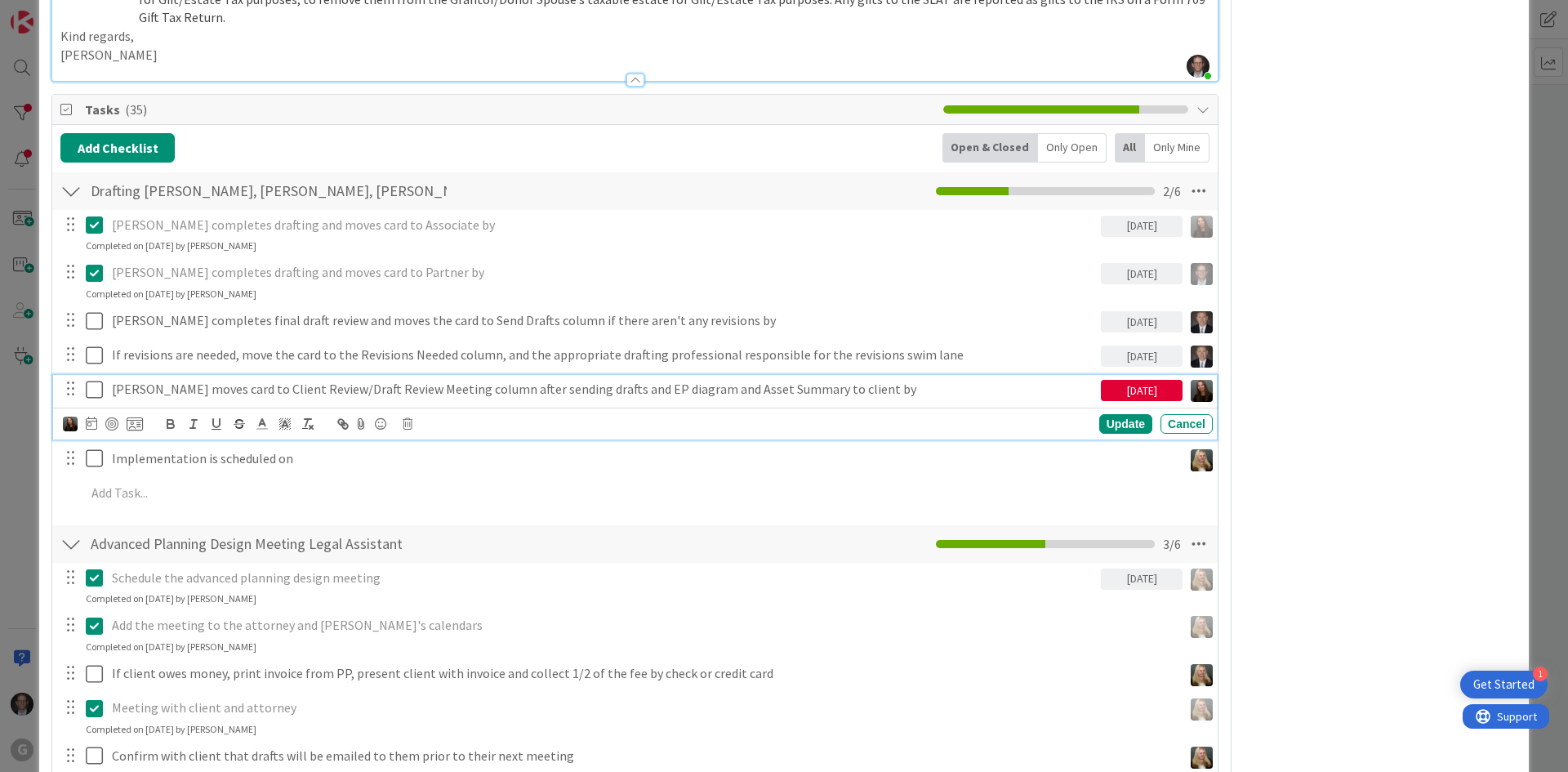
click at [406, 380] on p "Amanda moves card to Client Review/Draft Review Meeting column after sending dr…" at bounding box center [603, 389] width 982 height 19
click at [96, 416] on icon at bounding box center [91, 423] width 12 height 13
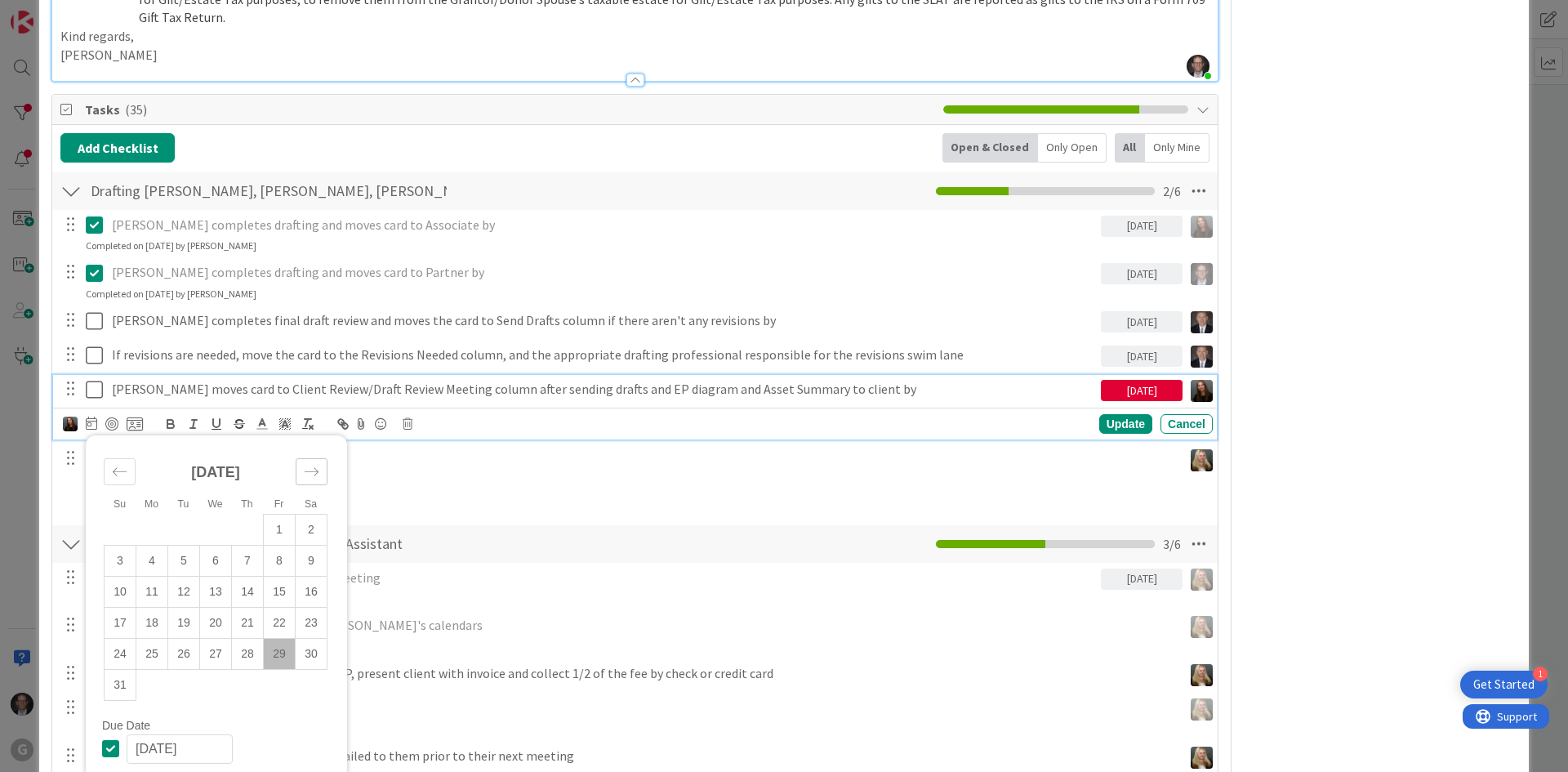
click at [308, 464] on icon "Move forward to switch to the next month." at bounding box center [312, 471] width 16 height 16
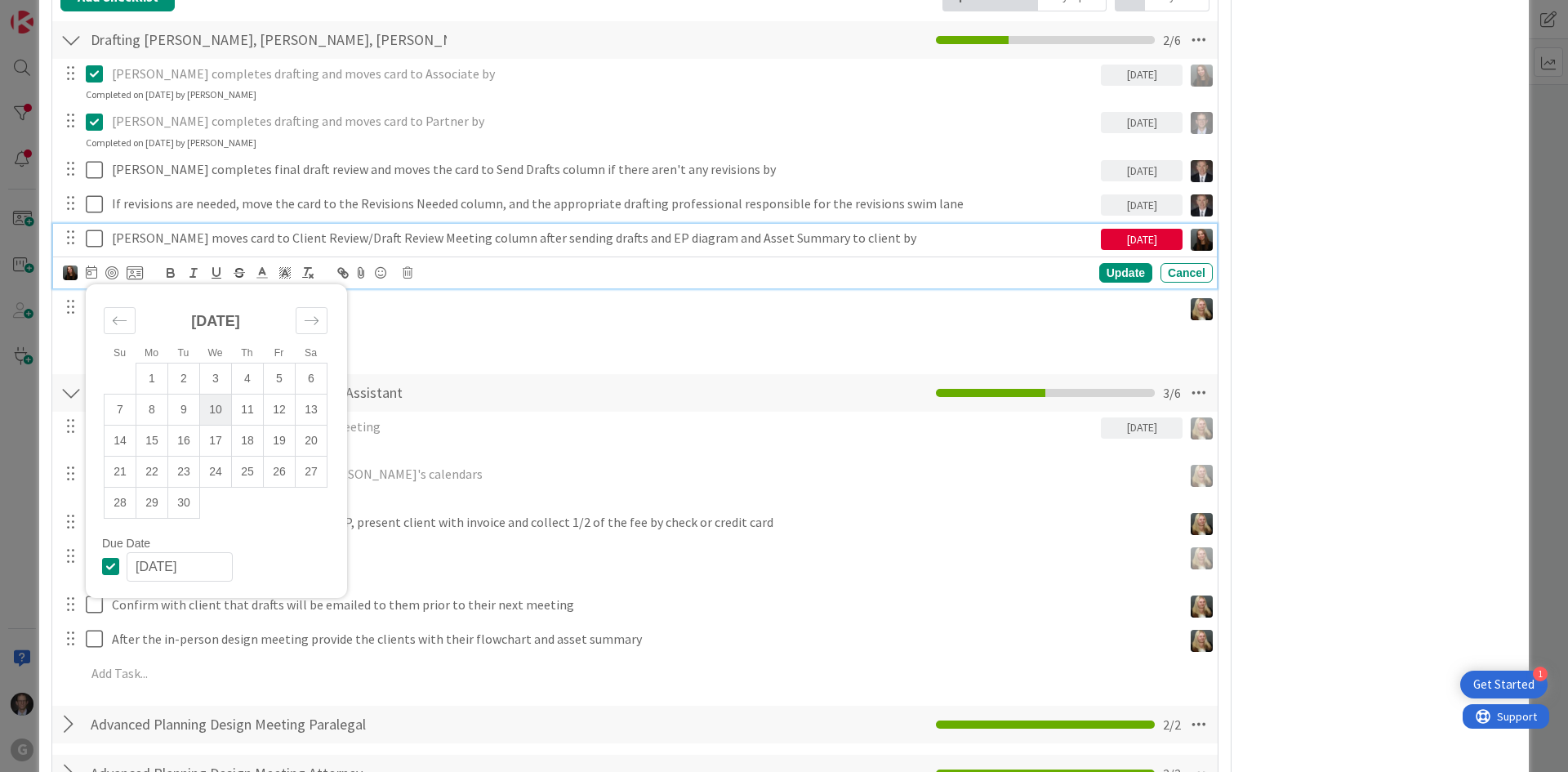
scroll to position [3348, 0]
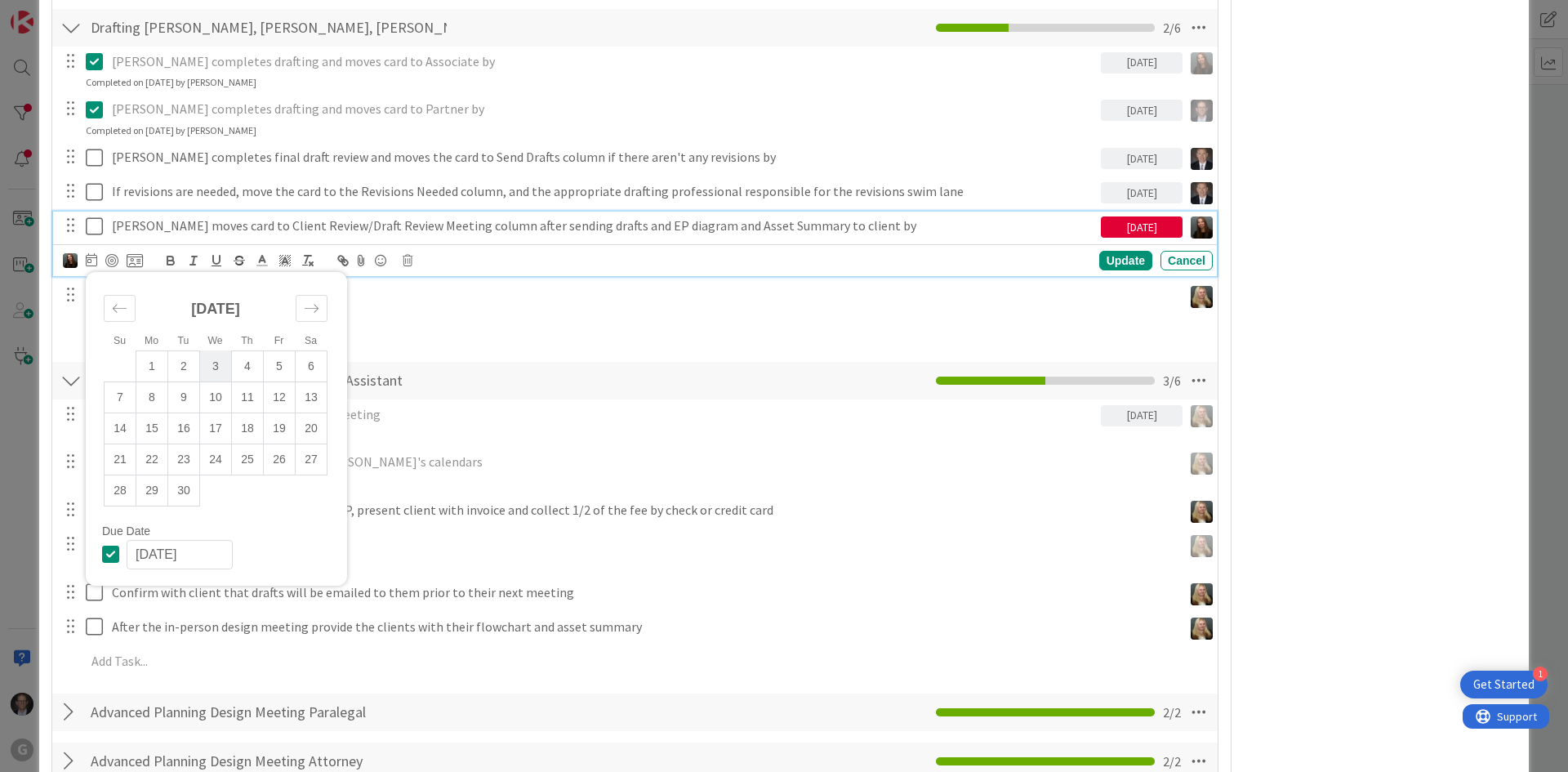
click at [219, 351] on td "3" at bounding box center [216, 366] width 32 height 31
type input "09/03/2025"
click at [1111, 251] on div "Update" at bounding box center [1126, 261] width 53 height 20
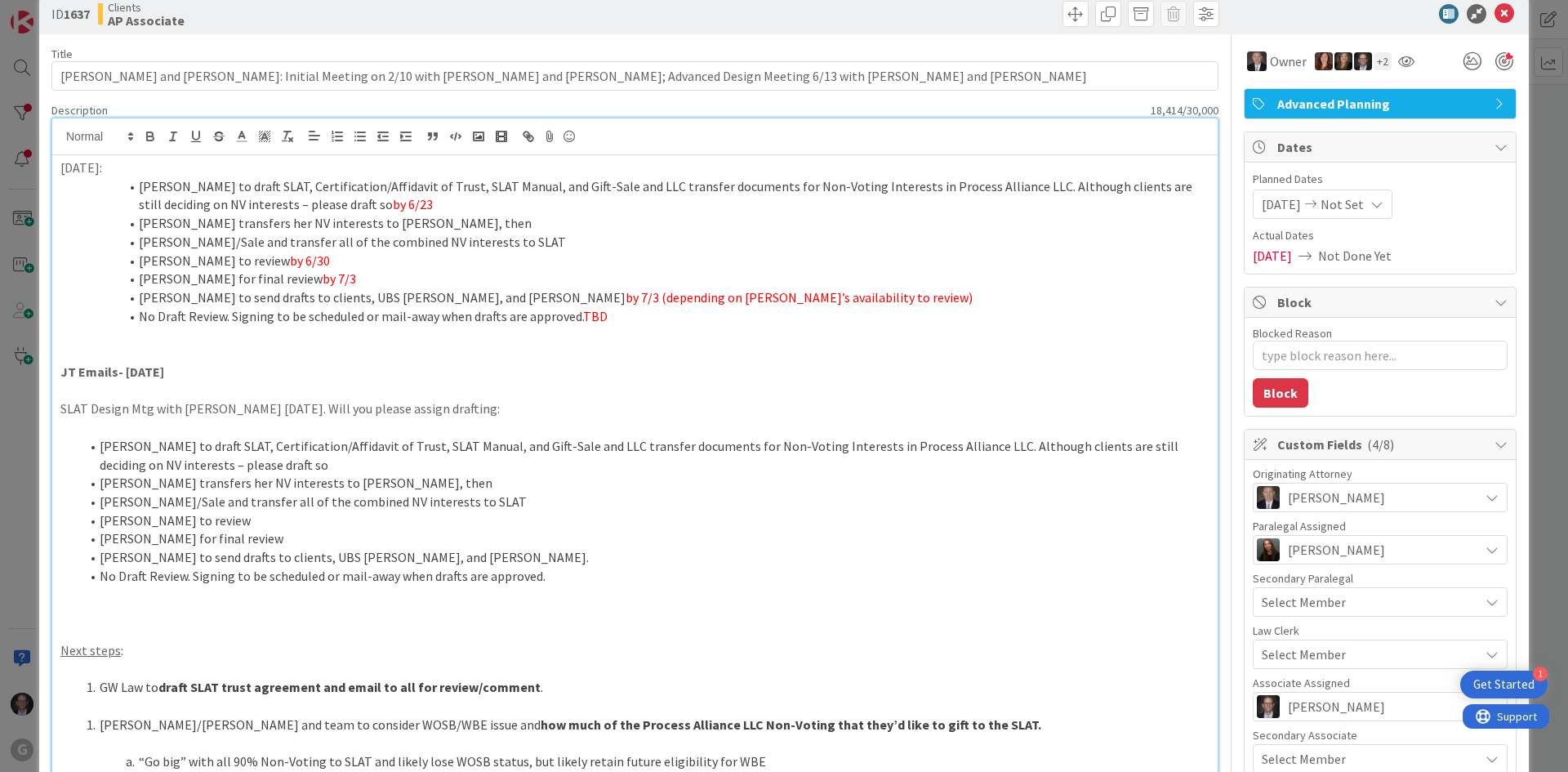
scroll to position [0, 0]
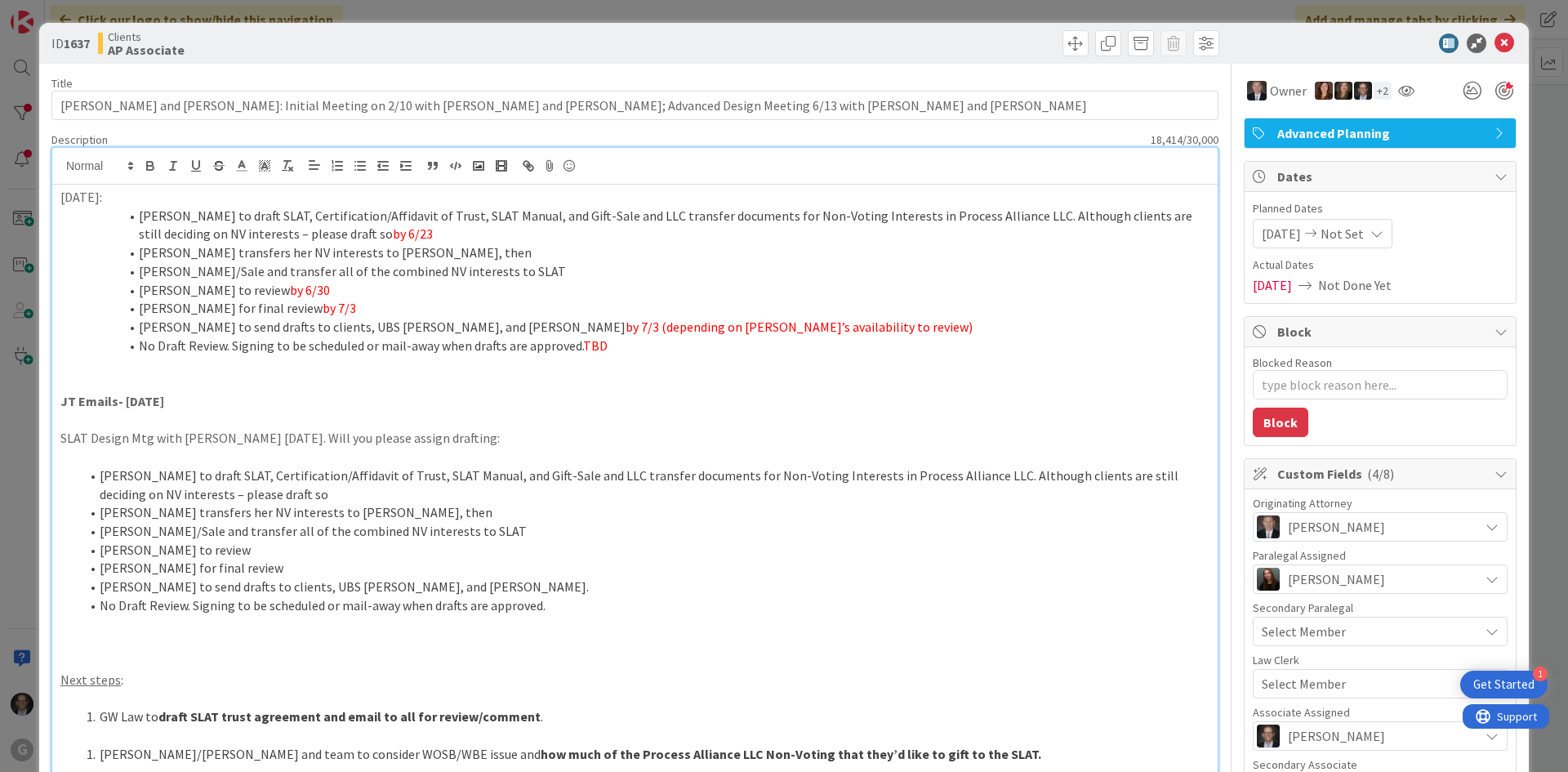
type textarea "x"
